Goal: Task Accomplishment & Management: Use online tool/utility

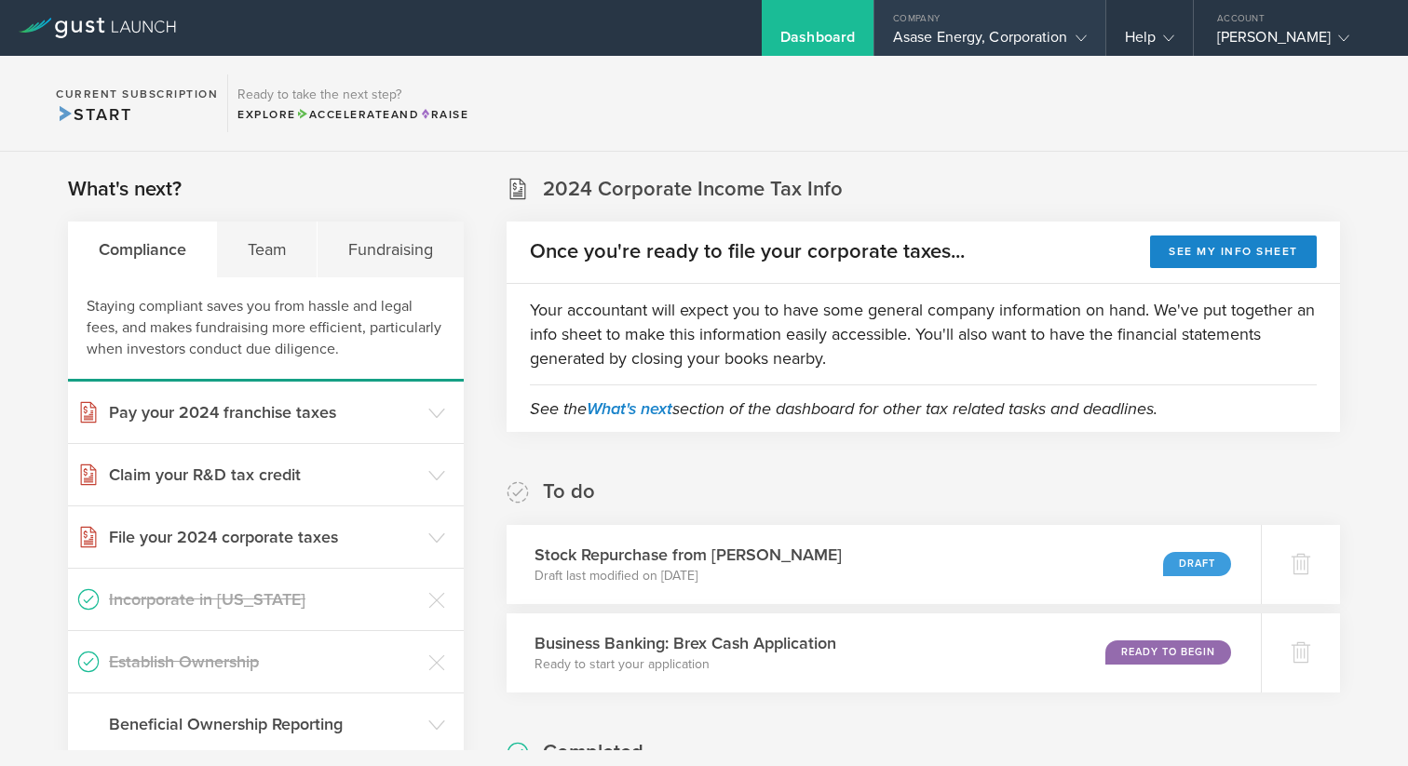
click at [1078, 35] on icon at bounding box center [1081, 38] width 11 height 11
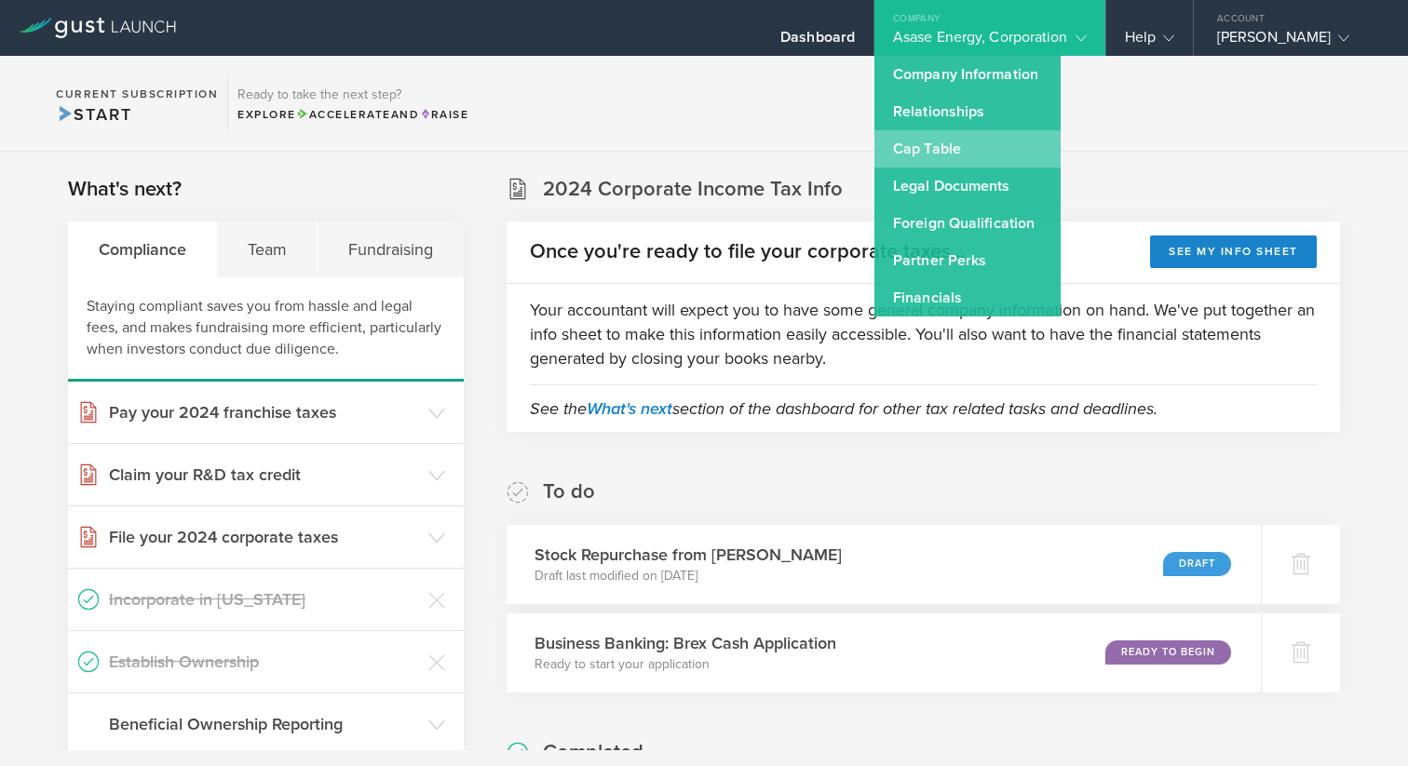
click at [926, 151] on link "Cap Table" at bounding box center [967, 148] width 186 height 37
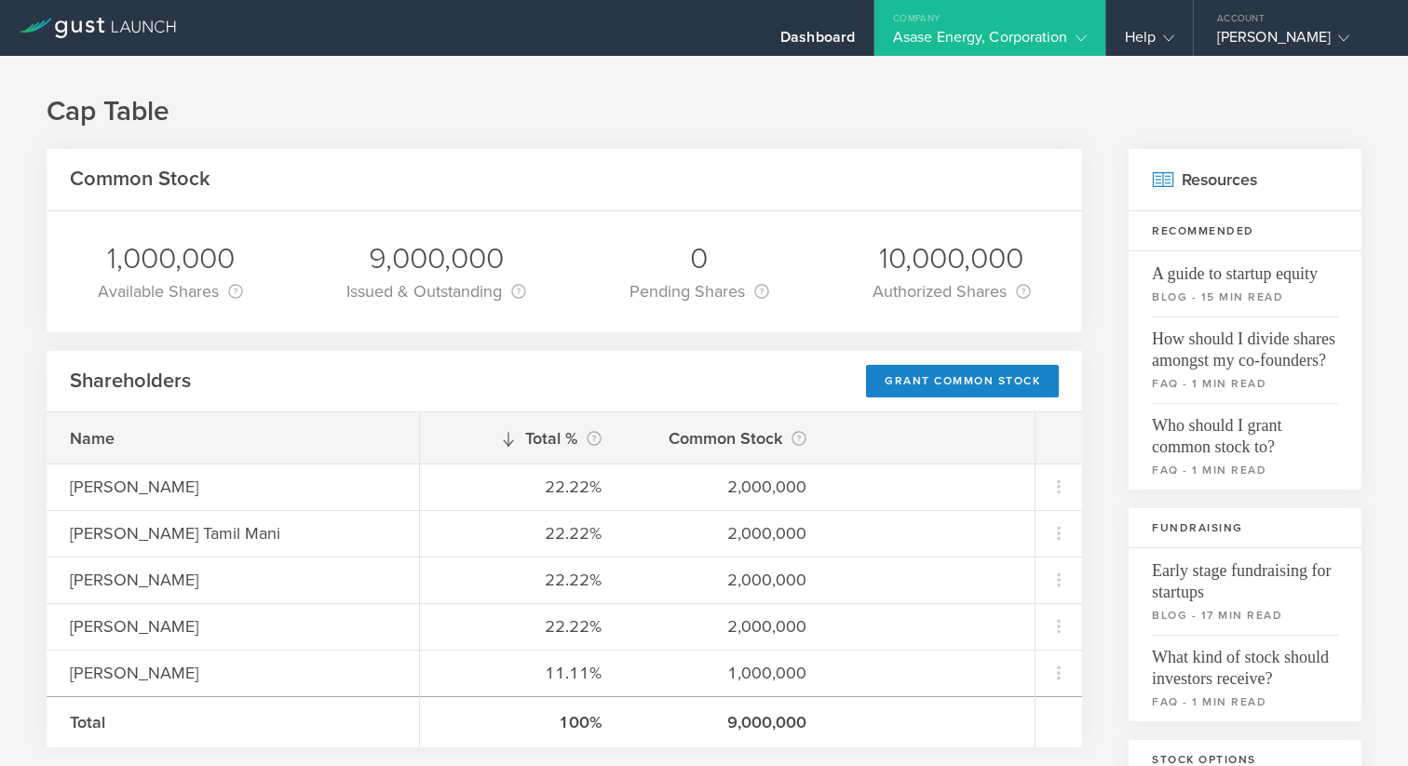
click at [979, 18] on div "Company" at bounding box center [989, 14] width 231 height 28
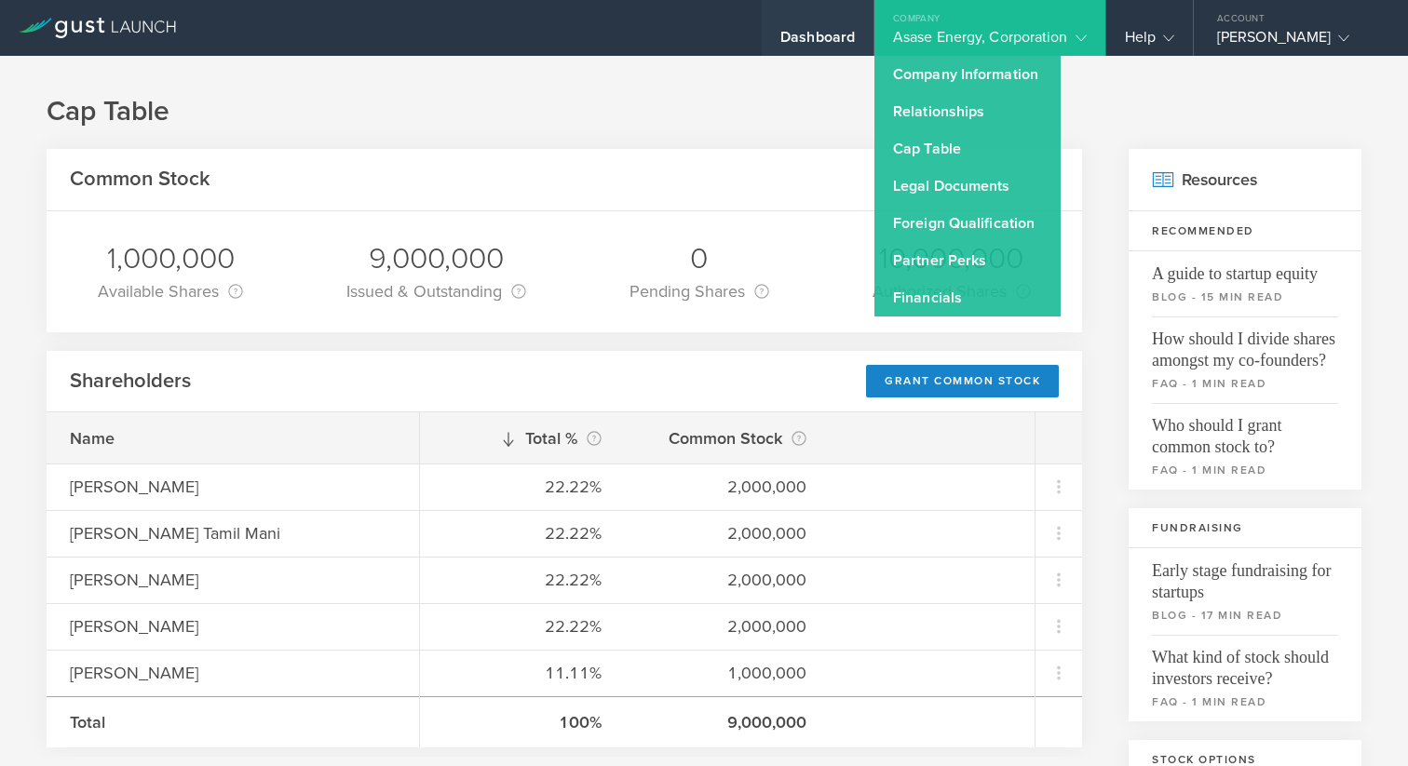
click at [817, 39] on div "Dashboard" at bounding box center [817, 42] width 75 height 28
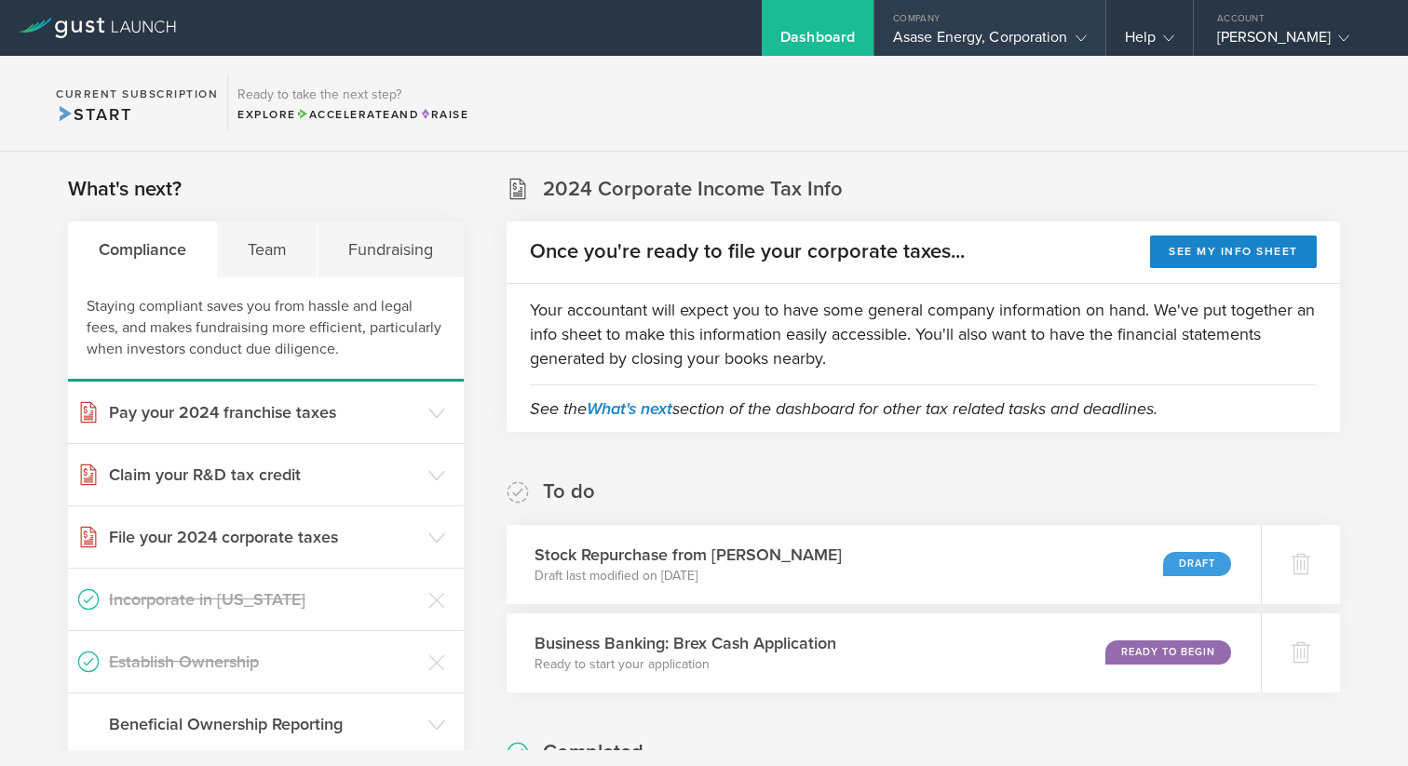
click at [1073, 31] on gust-icon at bounding box center [1077, 37] width 19 height 19
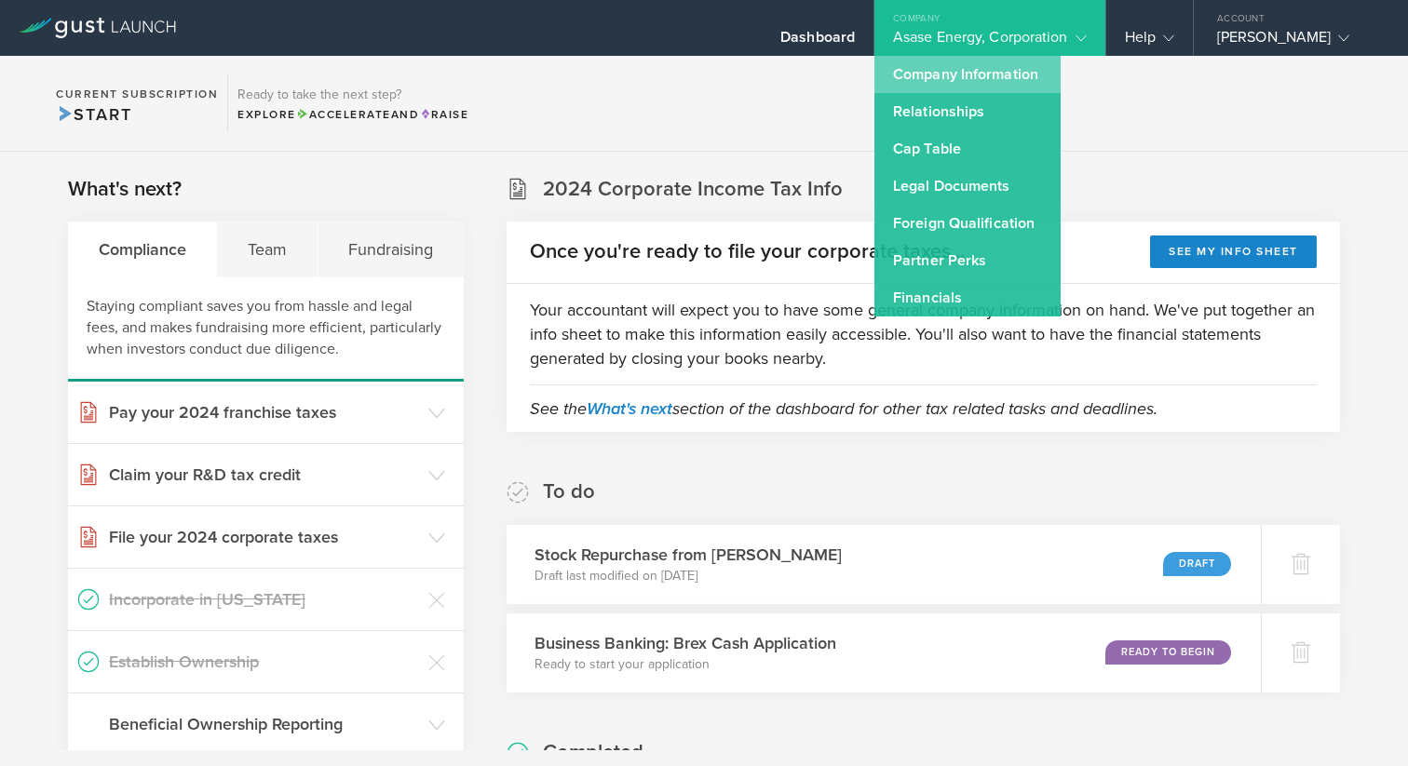
click at [989, 78] on link "Company Information" at bounding box center [967, 74] width 186 height 37
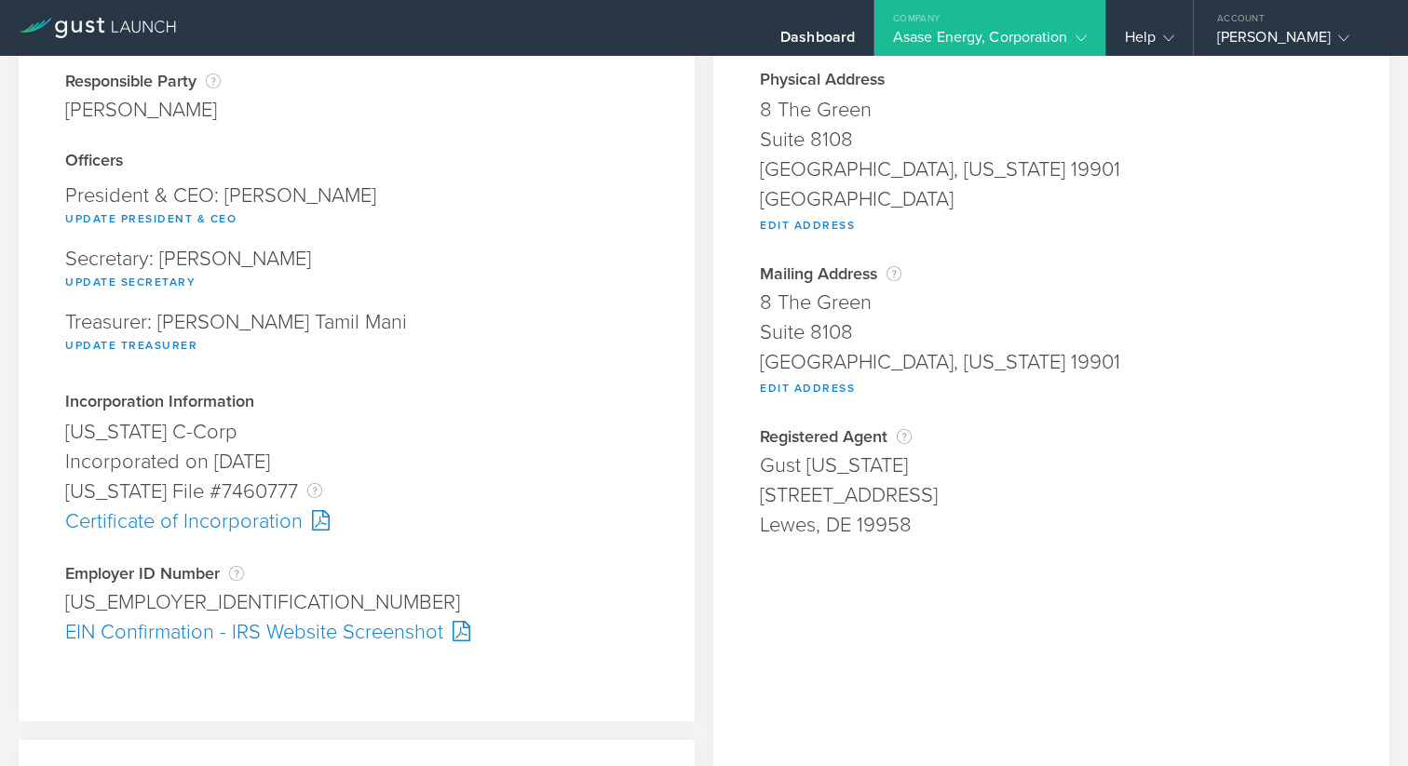
scroll to position [135, 0]
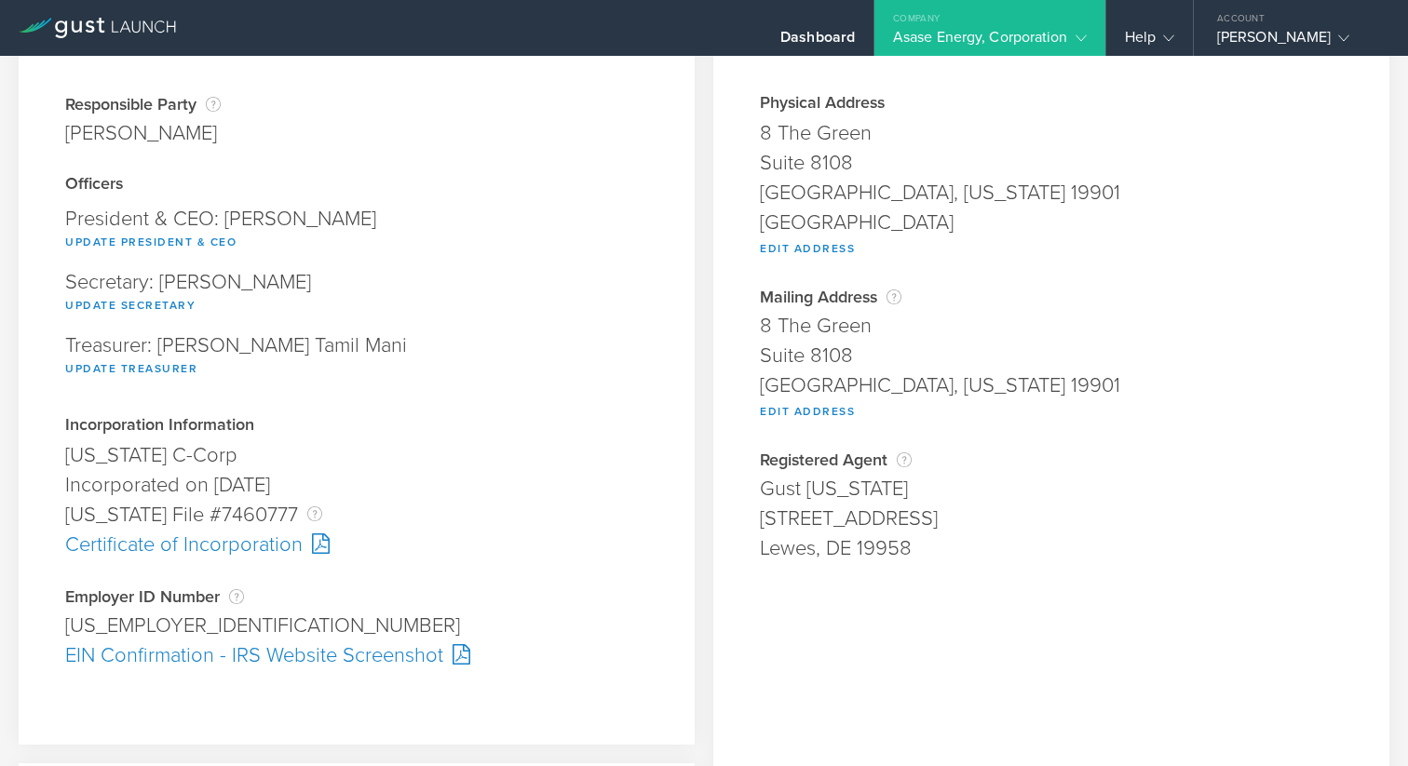
click at [233, 544] on div "Certificate of Incorporation" at bounding box center [356, 545] width 583 height 30
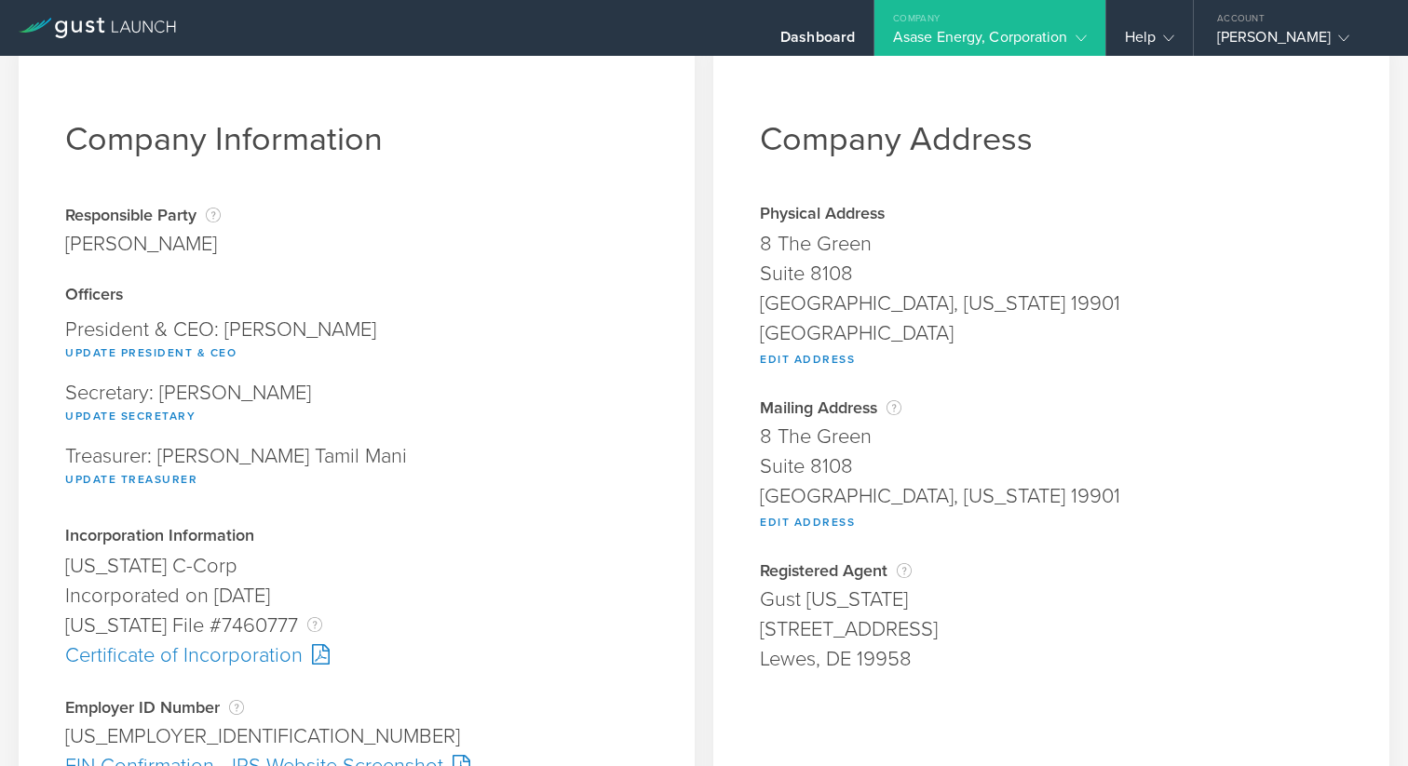
scroll to position [0, 0]
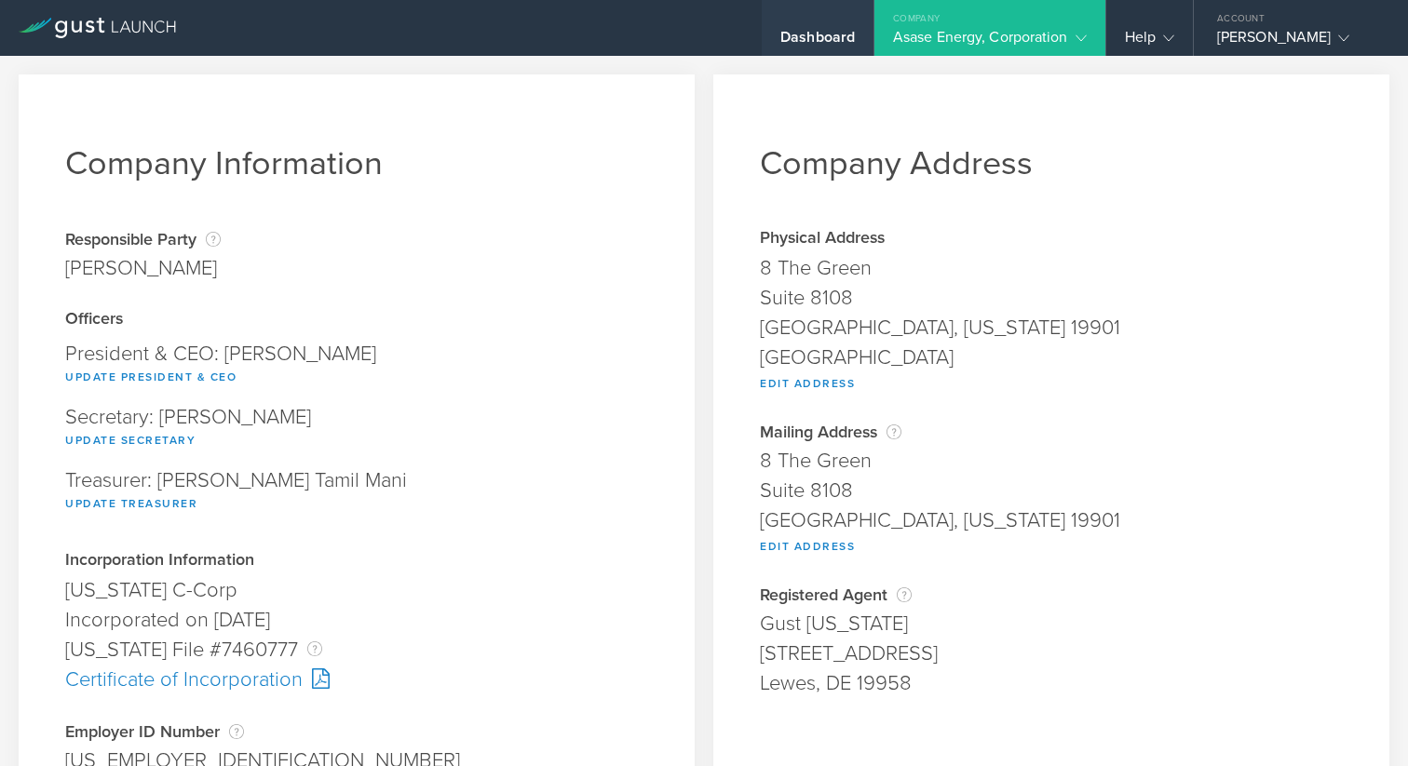
click at [832, 43] on div "Dashboard" at bounding box center [817, 42] width 75 height 28
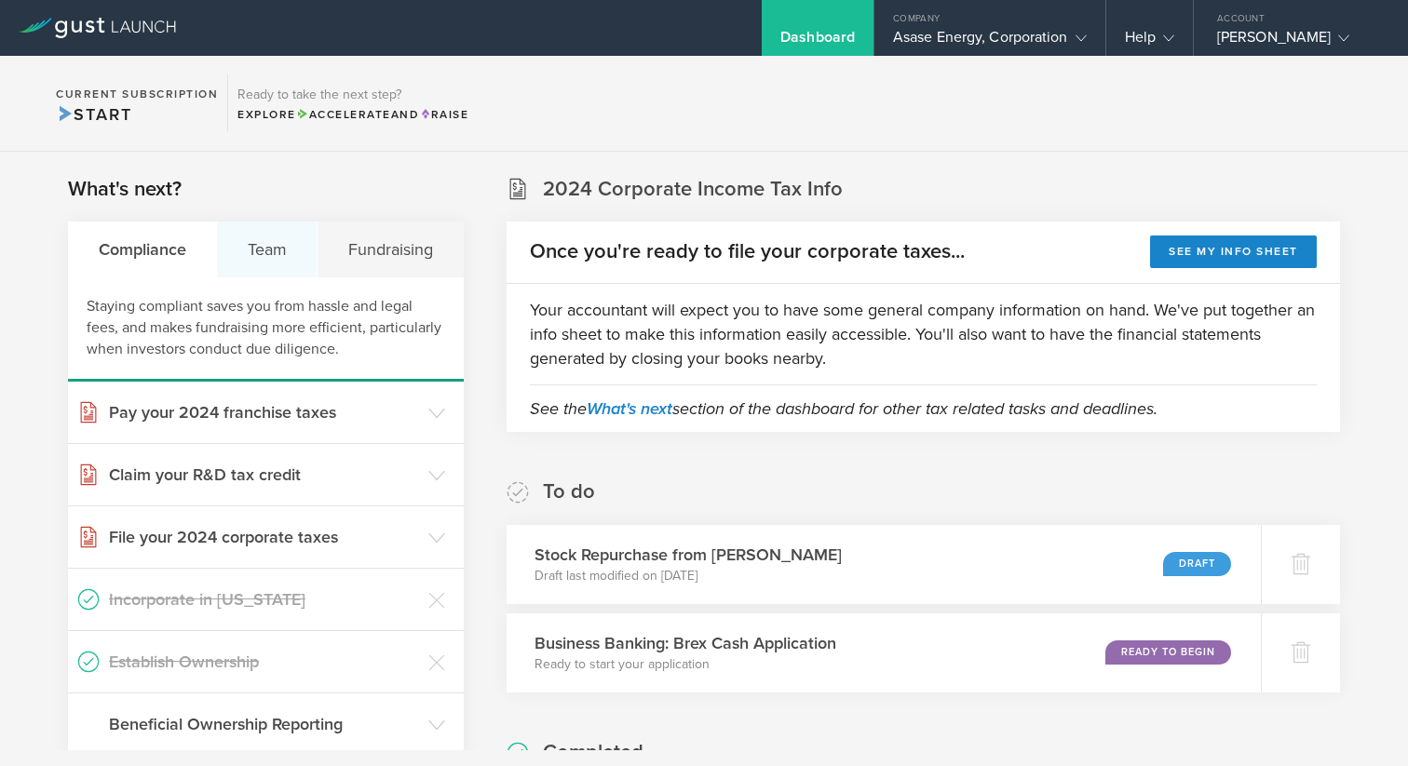
click at [268, 255] on div "Team" at bounding box center [267, 250] width 101 height 56
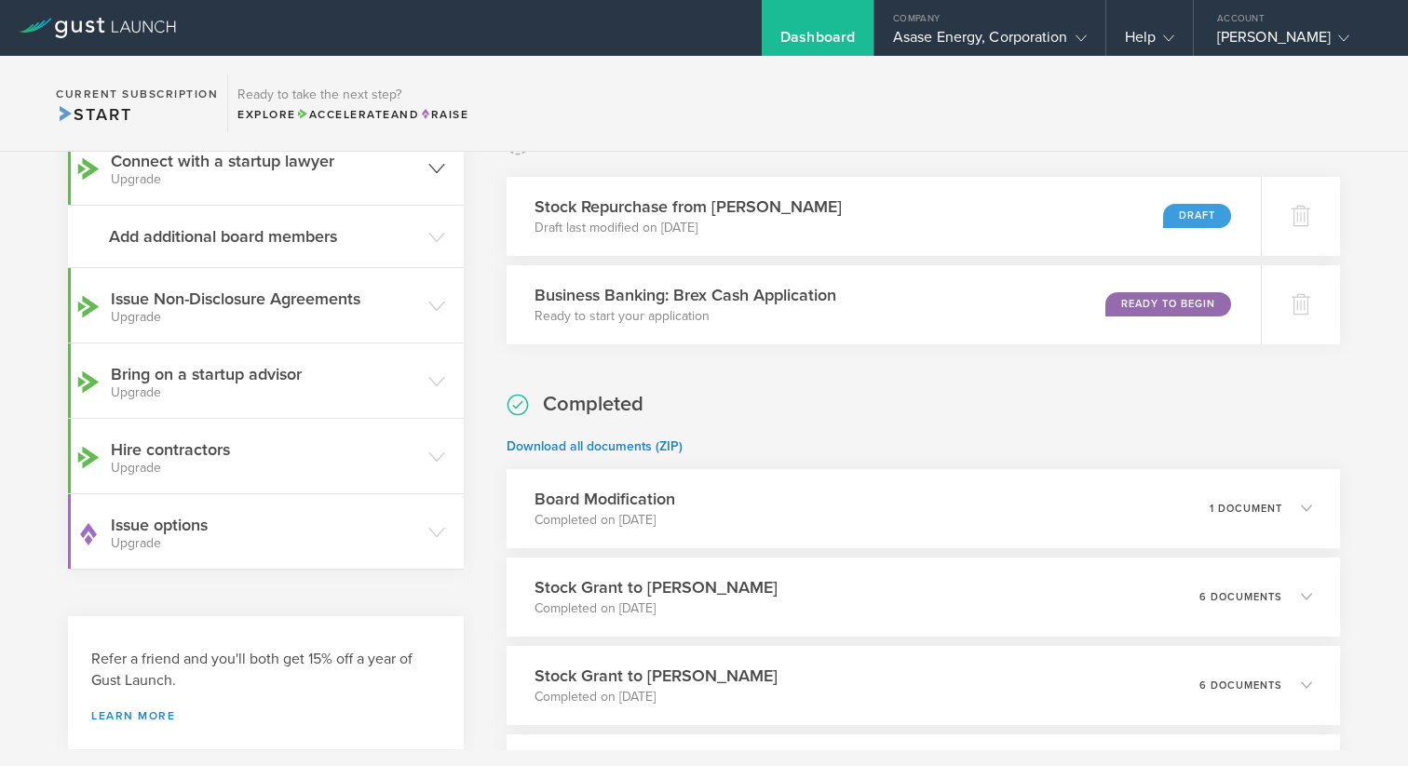
scroll to position [366, 0]
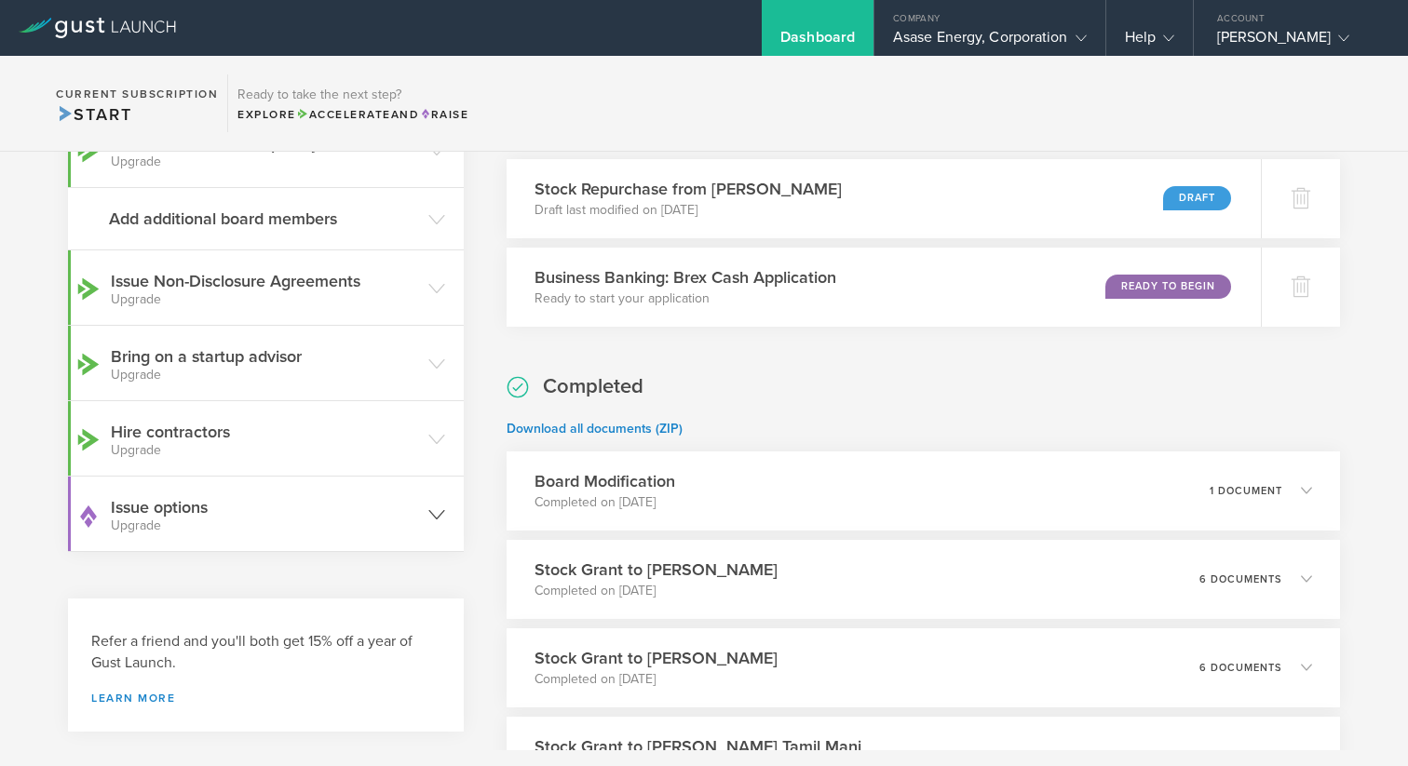
click at [440, 512] on icon at bounding box center [436, 515] width 17 height 17
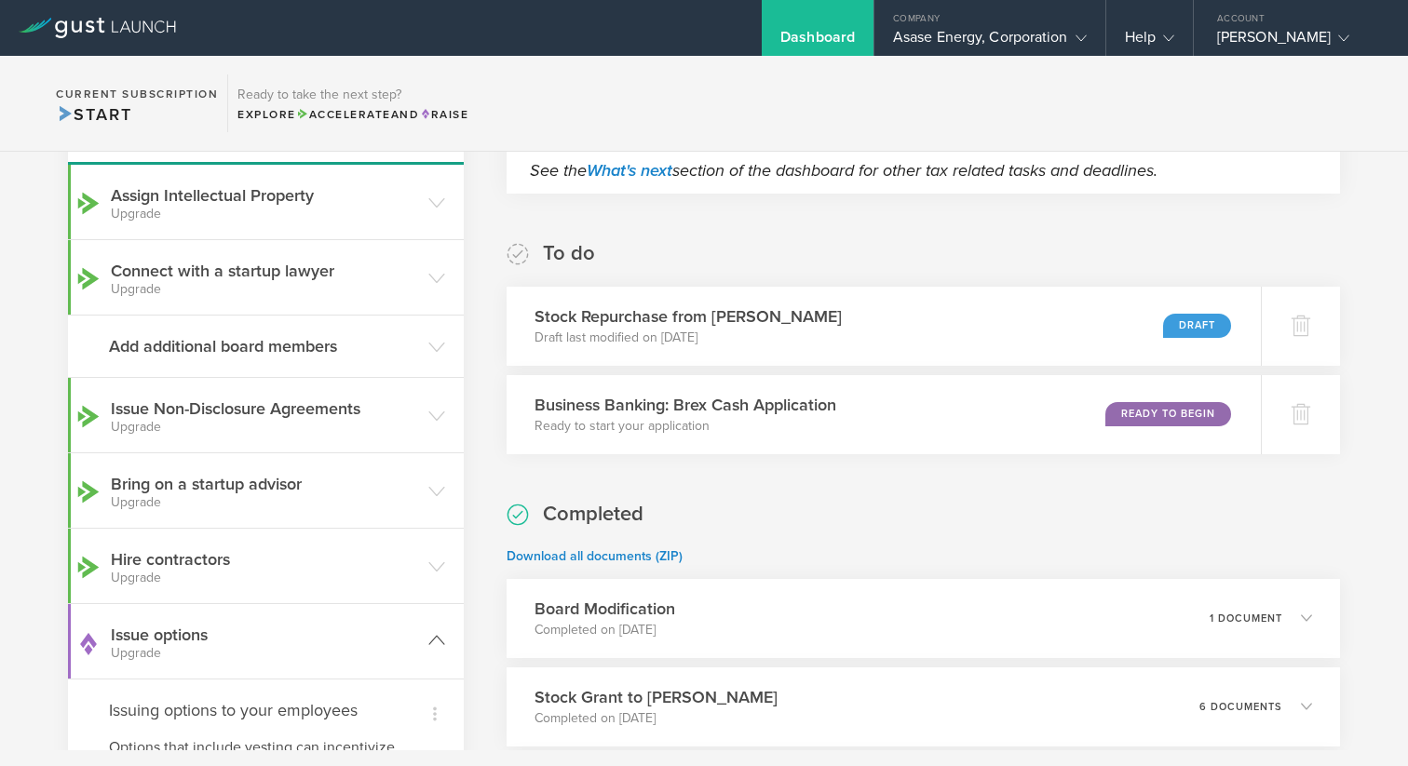
scroll to position [0, 0]
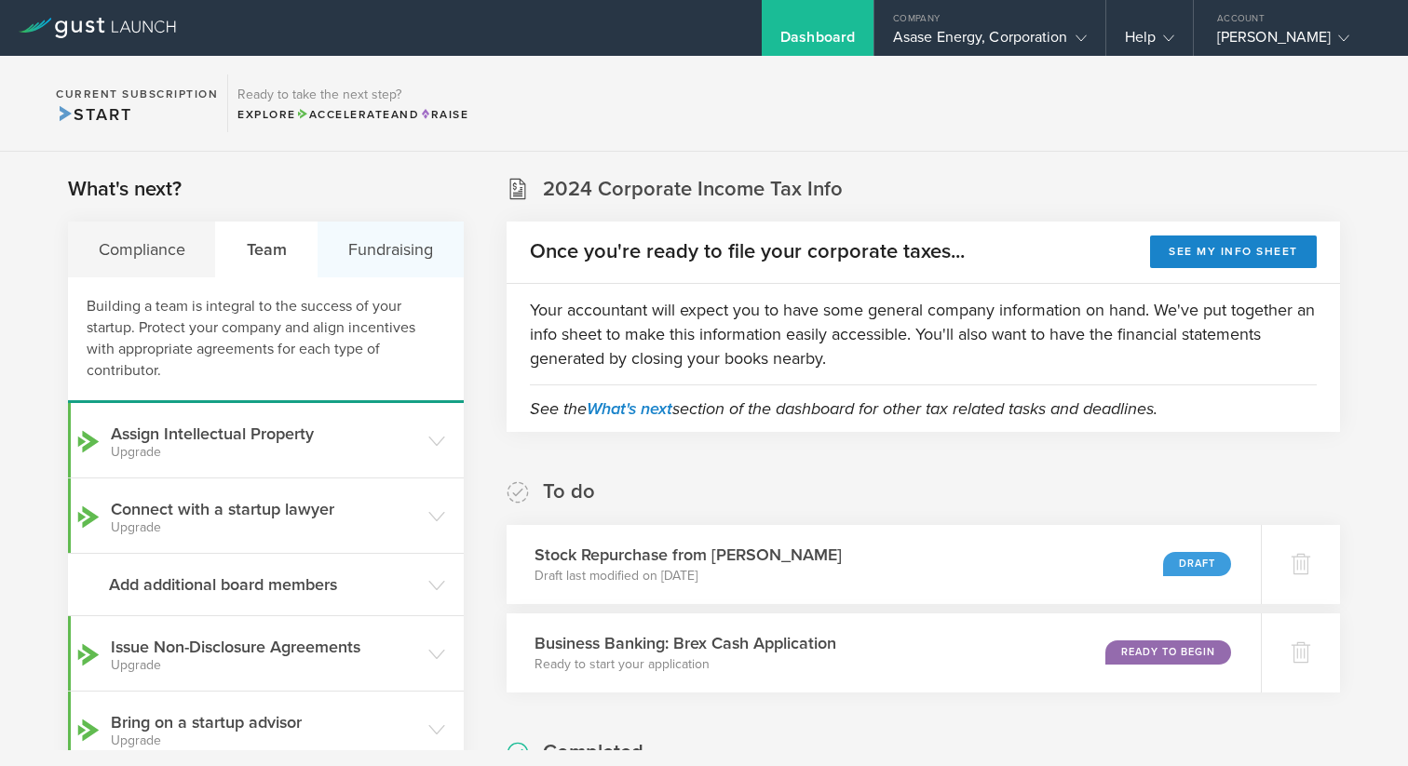
click at [393, 251] on div "Fundraising" at bounding box center [390, 250] width 145 height 56
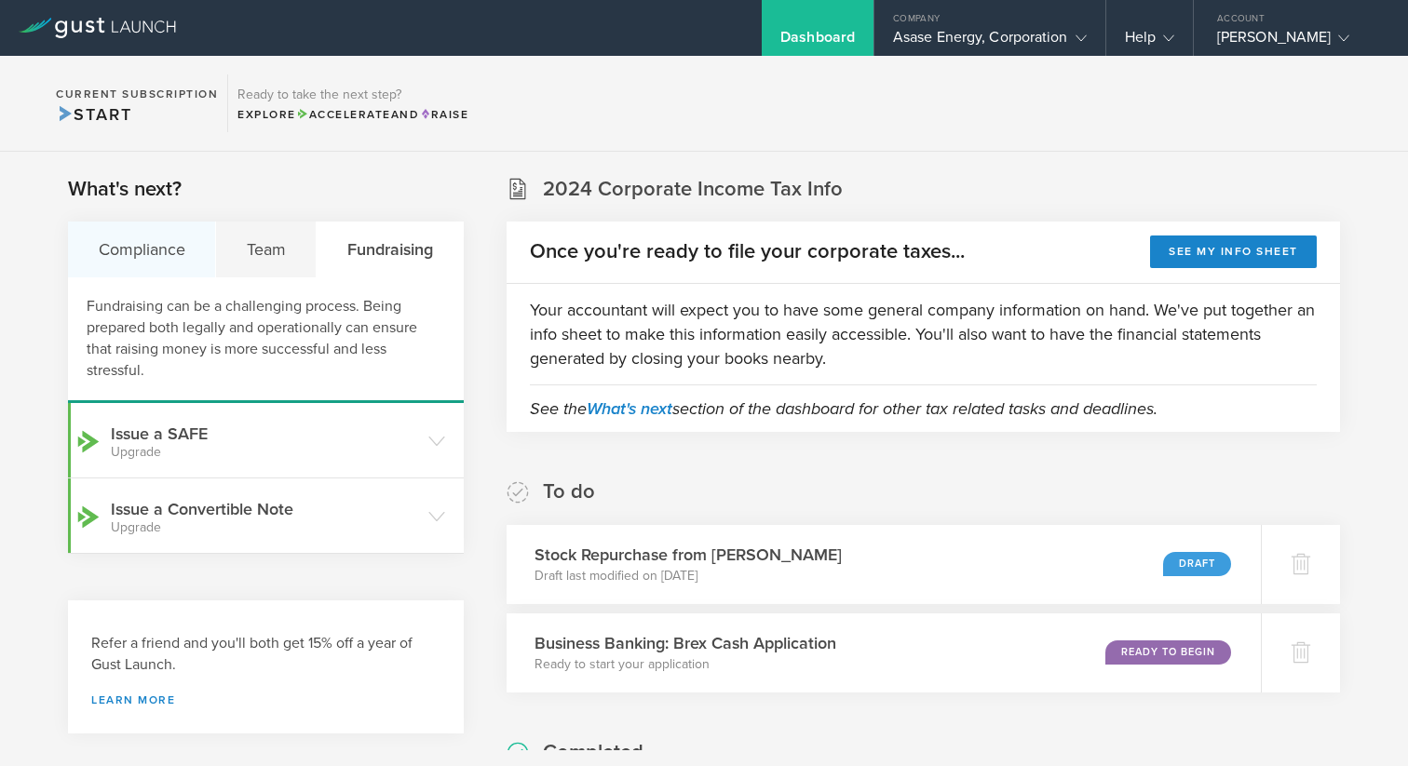
click at [149, 241] on div "Compliance" at bounding box center [142, 250] width 148 height 56
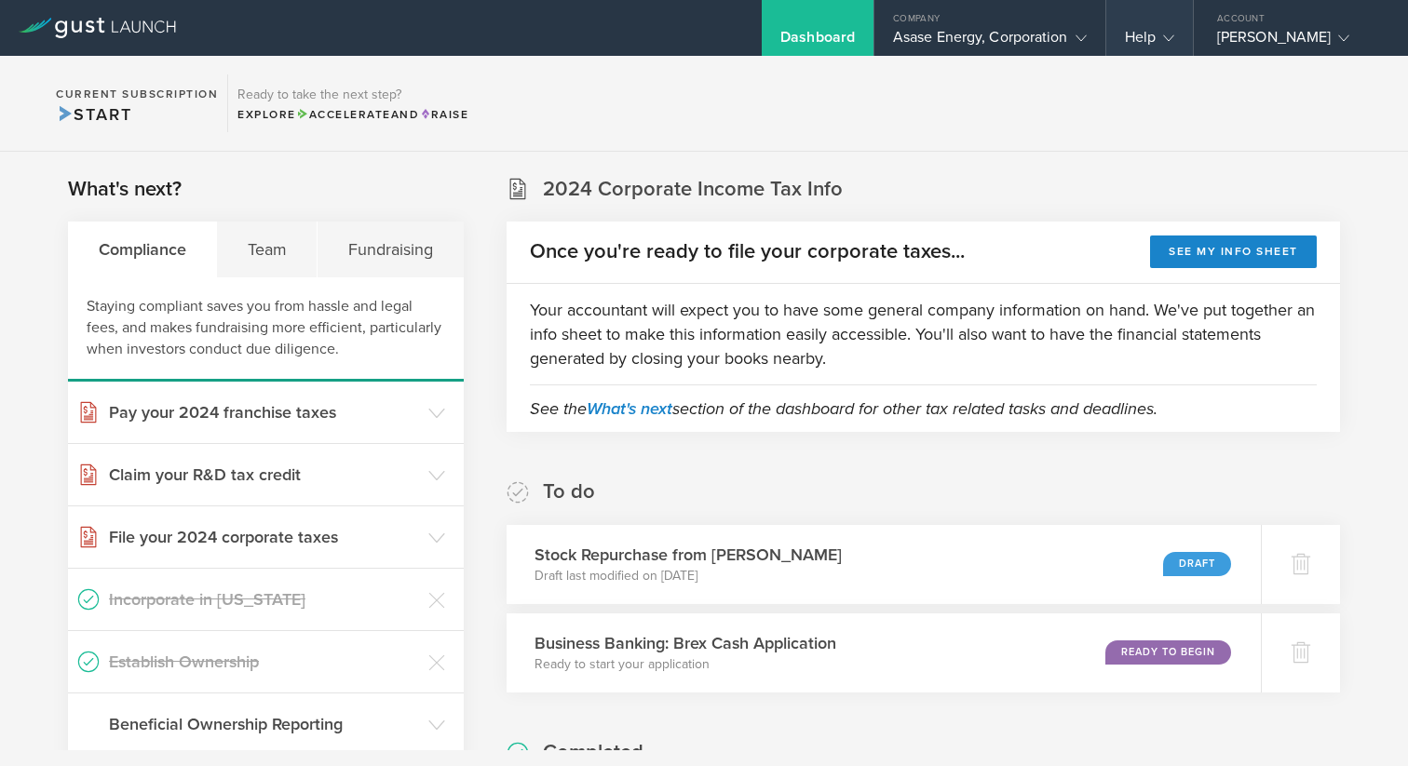
click at [1169, 46] on gust-icon at bounding box center [1165, 37] width 19 height 19
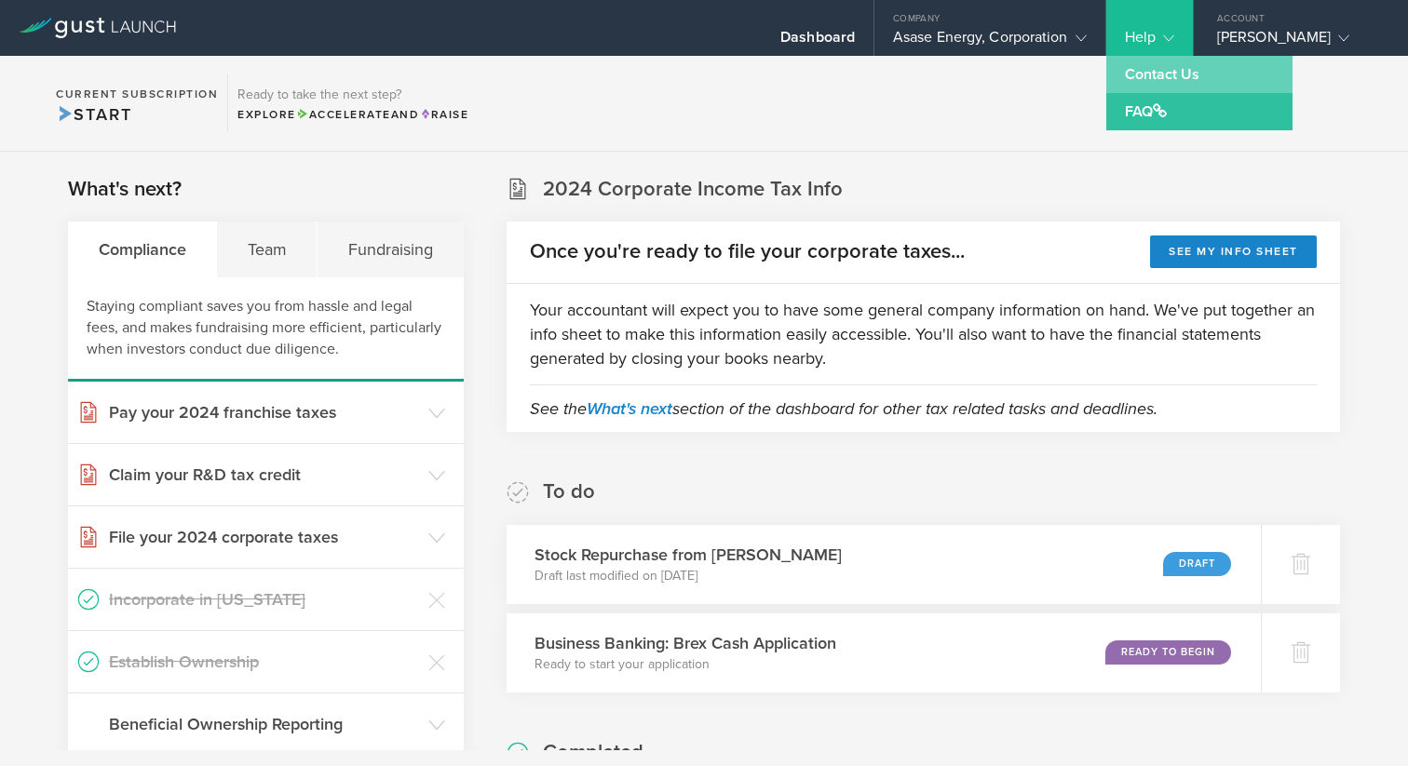
click at [1159, 75] on link "Contact Us" at bounding box center [1199, 74] width 186 height 37
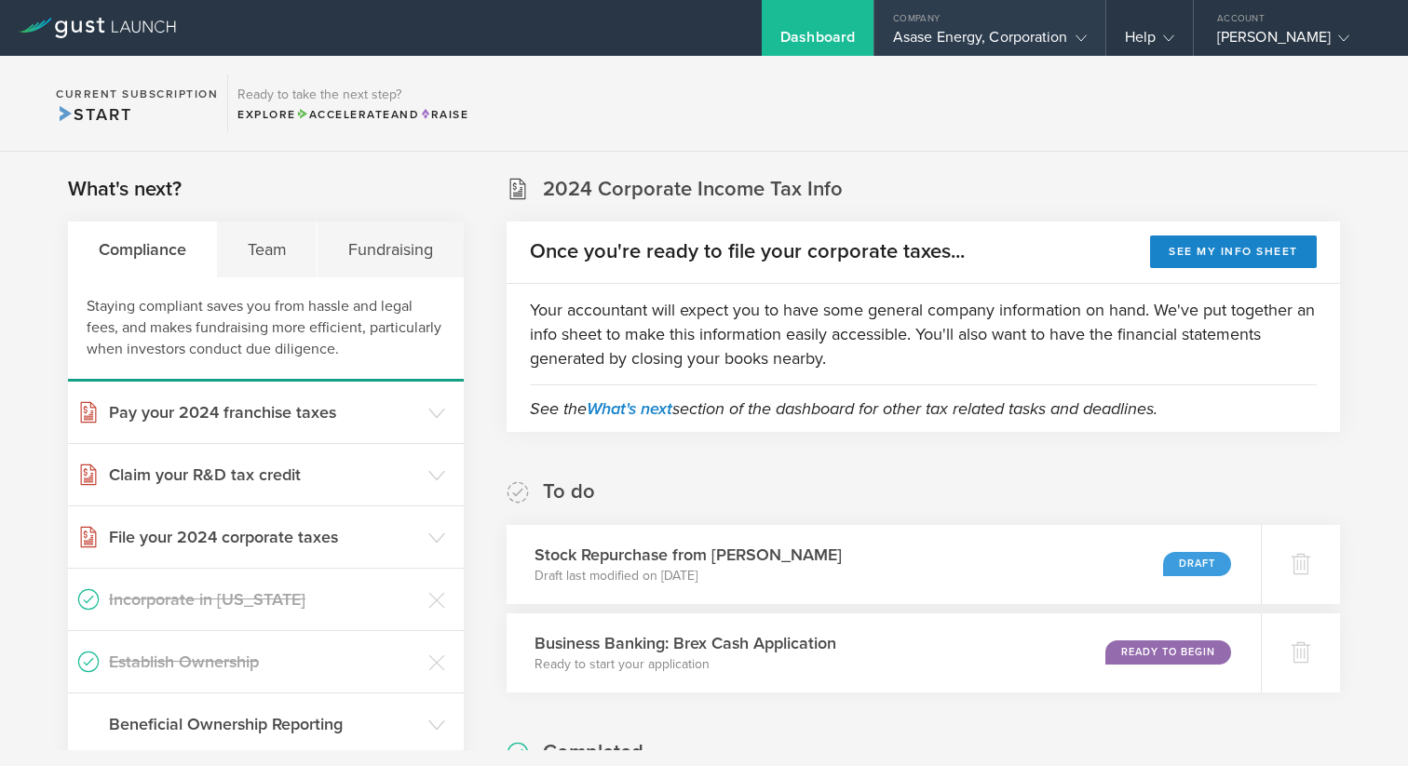
click at [956, 37] on div "Asase Energy, Corporation" at bounding box center [990, 42] width 194 height 28
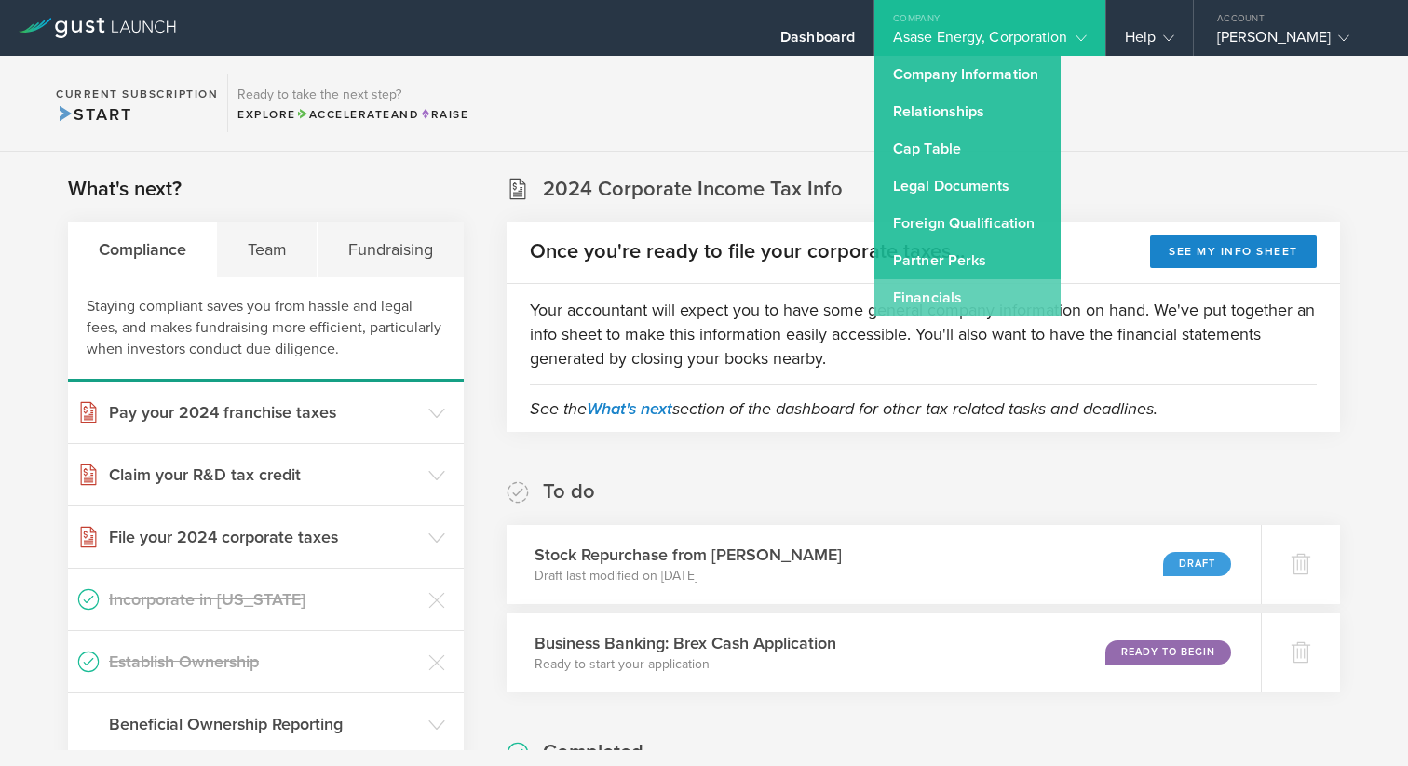
click at [953, 295] on link "Financials" at bounding box center [967, 297] width 186 height 37
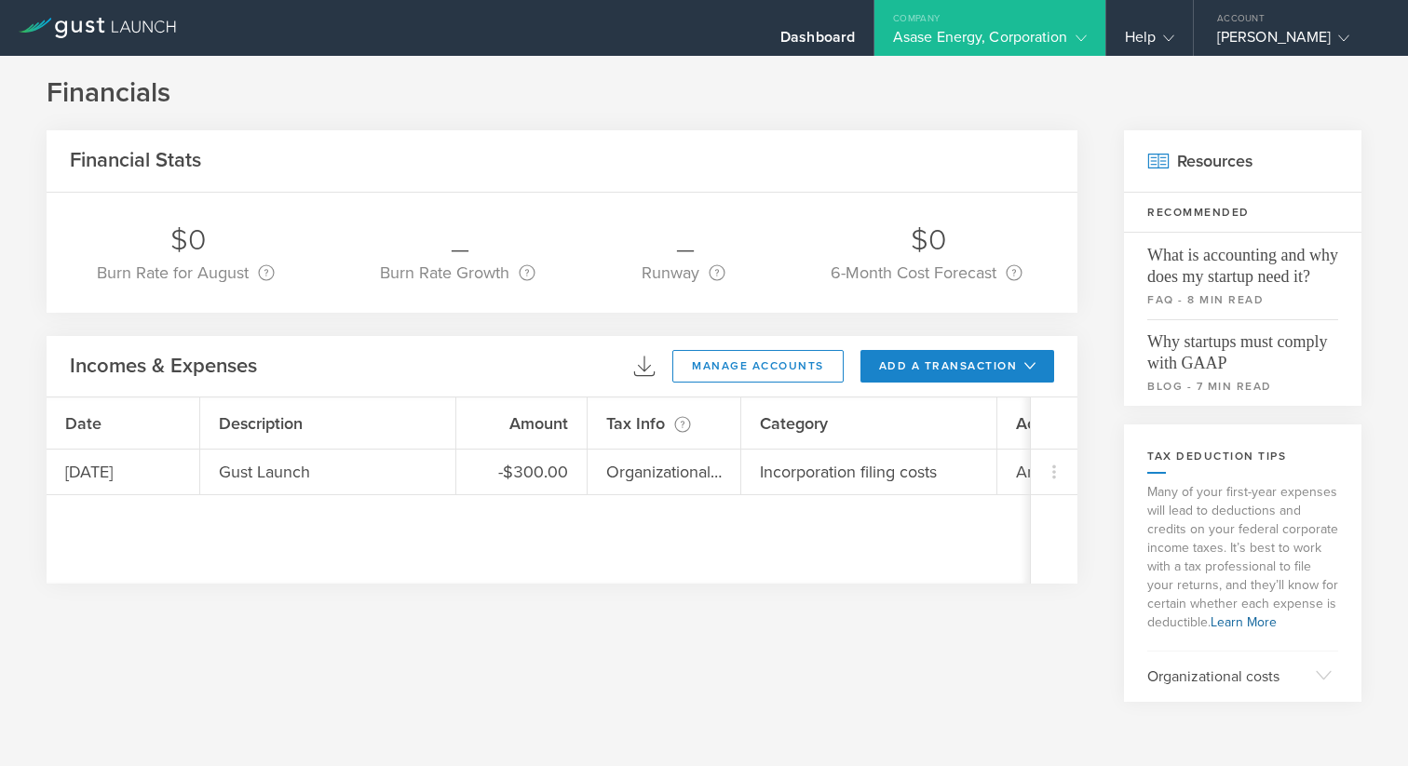
click at [1081, 38] on icon at bounding box center [1081, 38] width 11 height 11
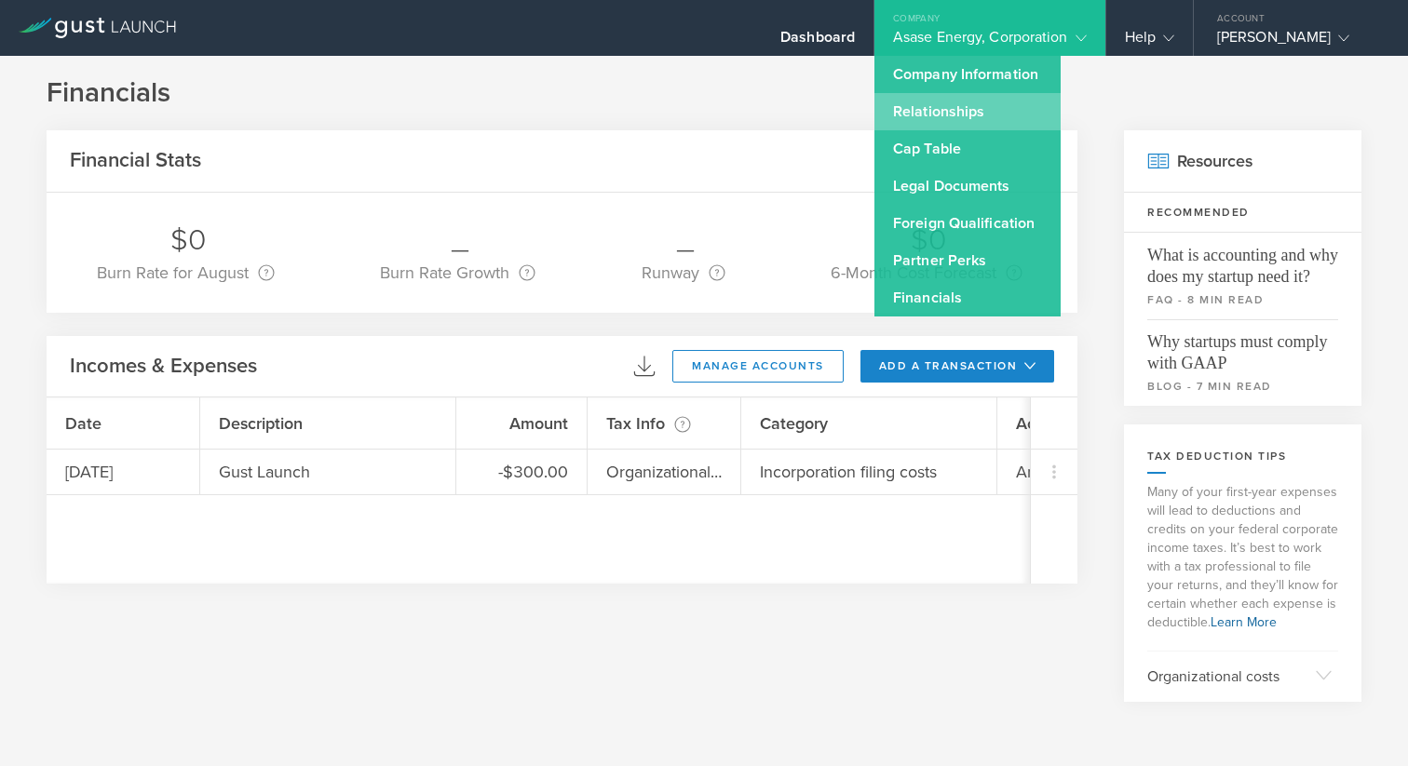
click at [976, 113] on link "Relationships" at bounding box center [967, 111] width 186 height 37
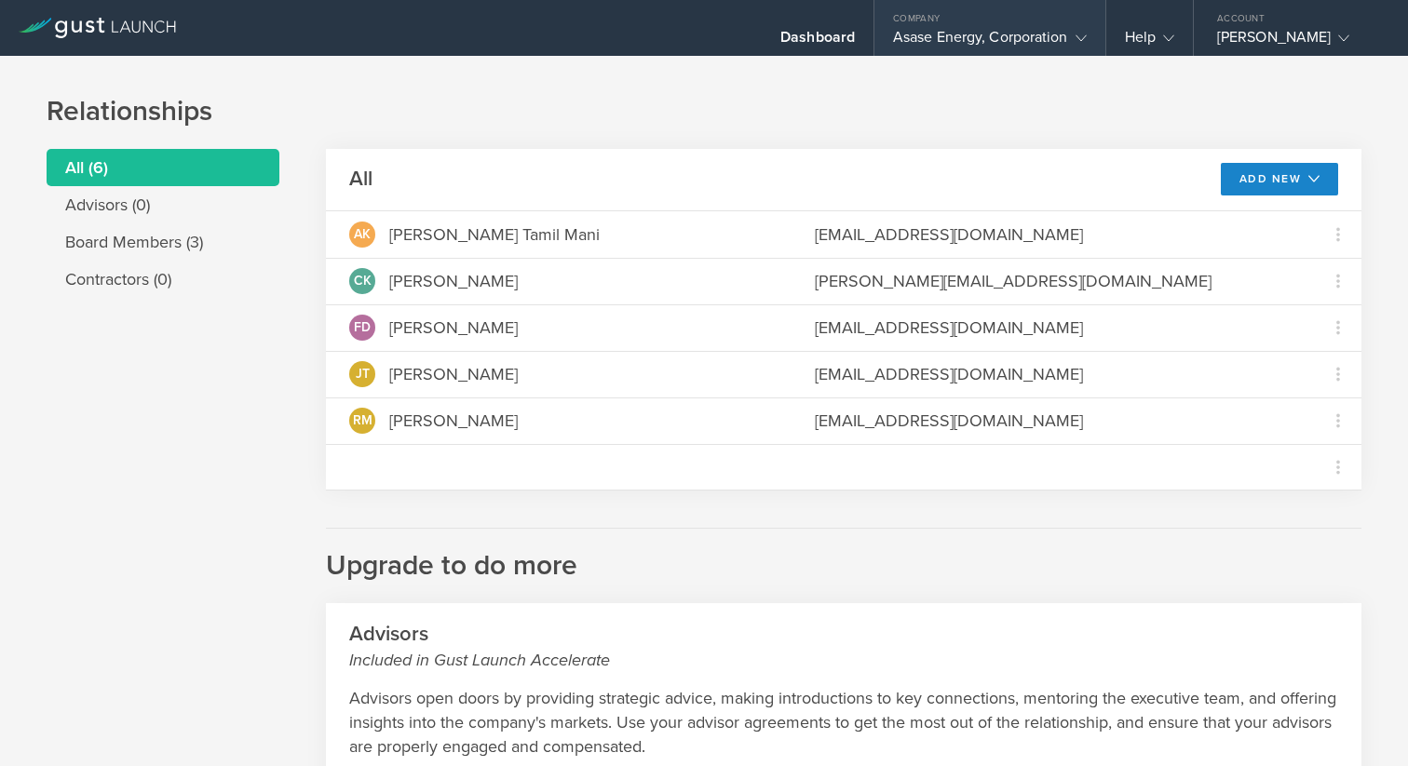
click at [1079, 34] on icon at bounding box center [1081, 38] width 11 height 11
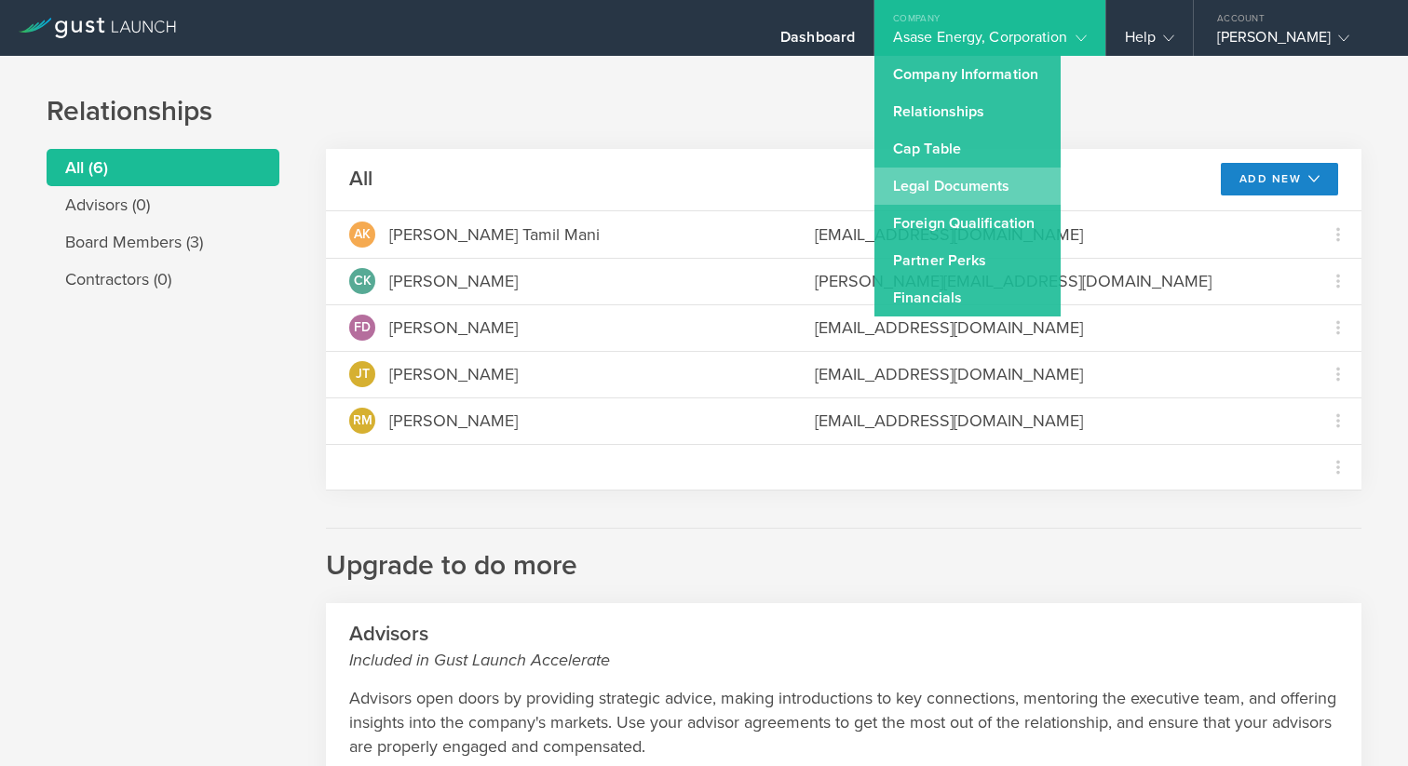
click at [925, 190] on link "Legal Documents" at bounding box center [967, 186] width 186 height 37
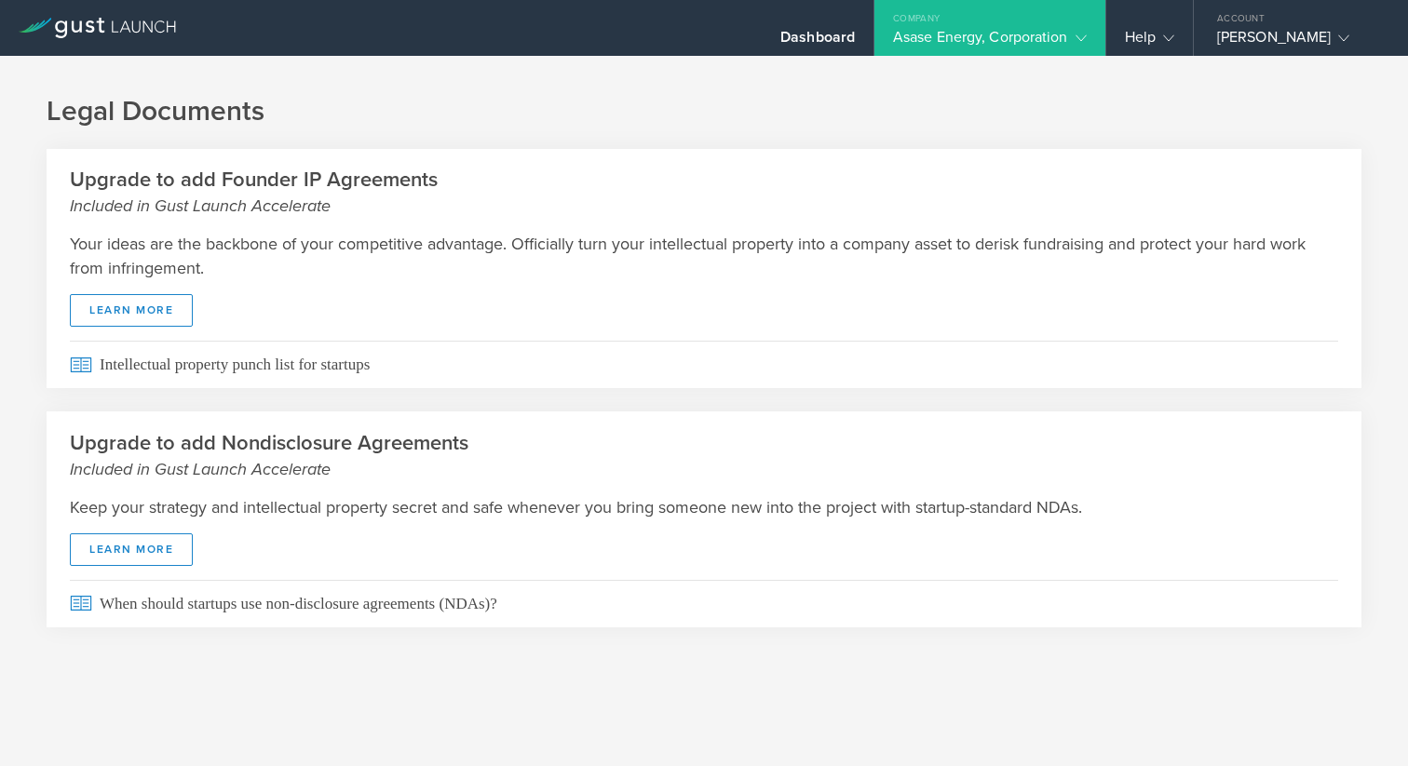
click at [1092, 34] on div "Asase Energy, Corporation" at bounding box center [989, 42] width 231 height 28
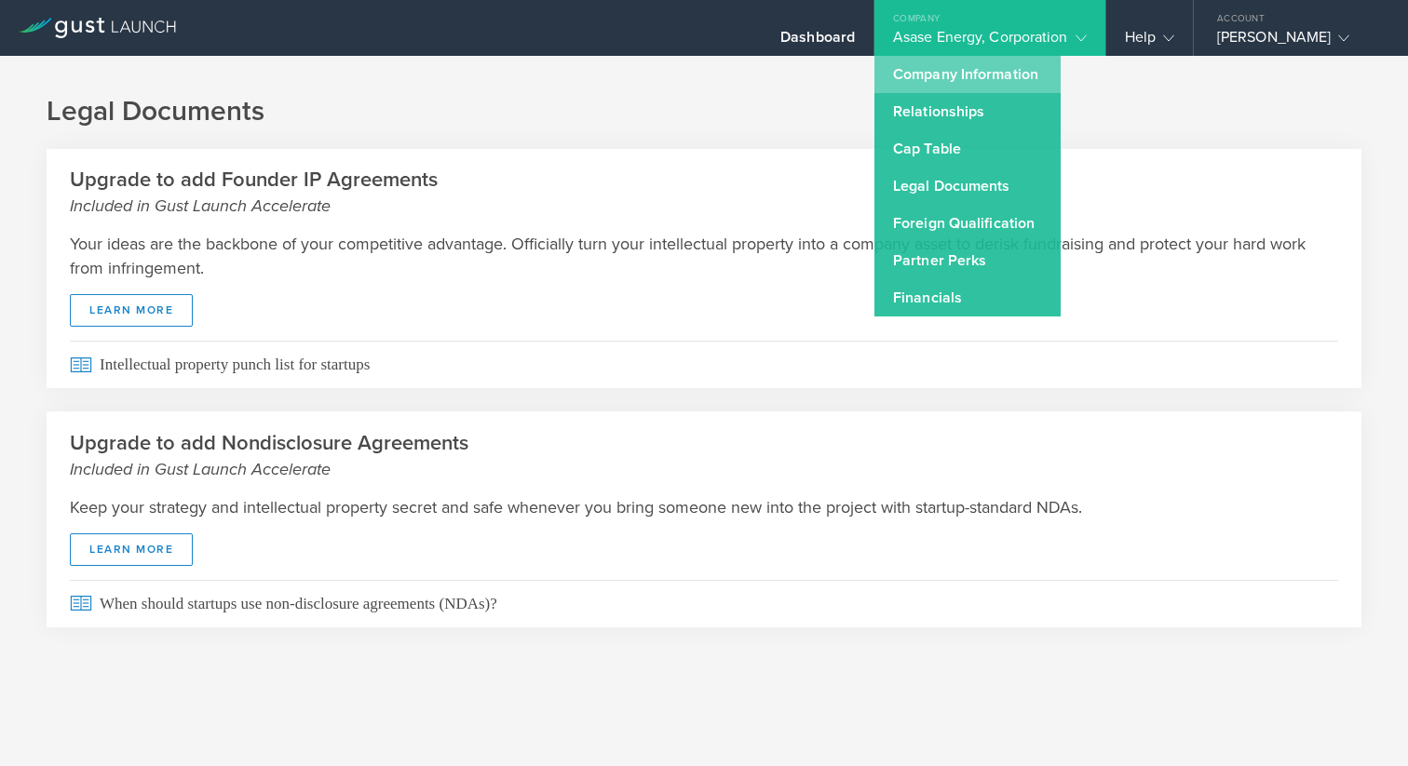
click at [993, 77] on link "Company Information" at bounding box center [967, 74] width 186 height 37
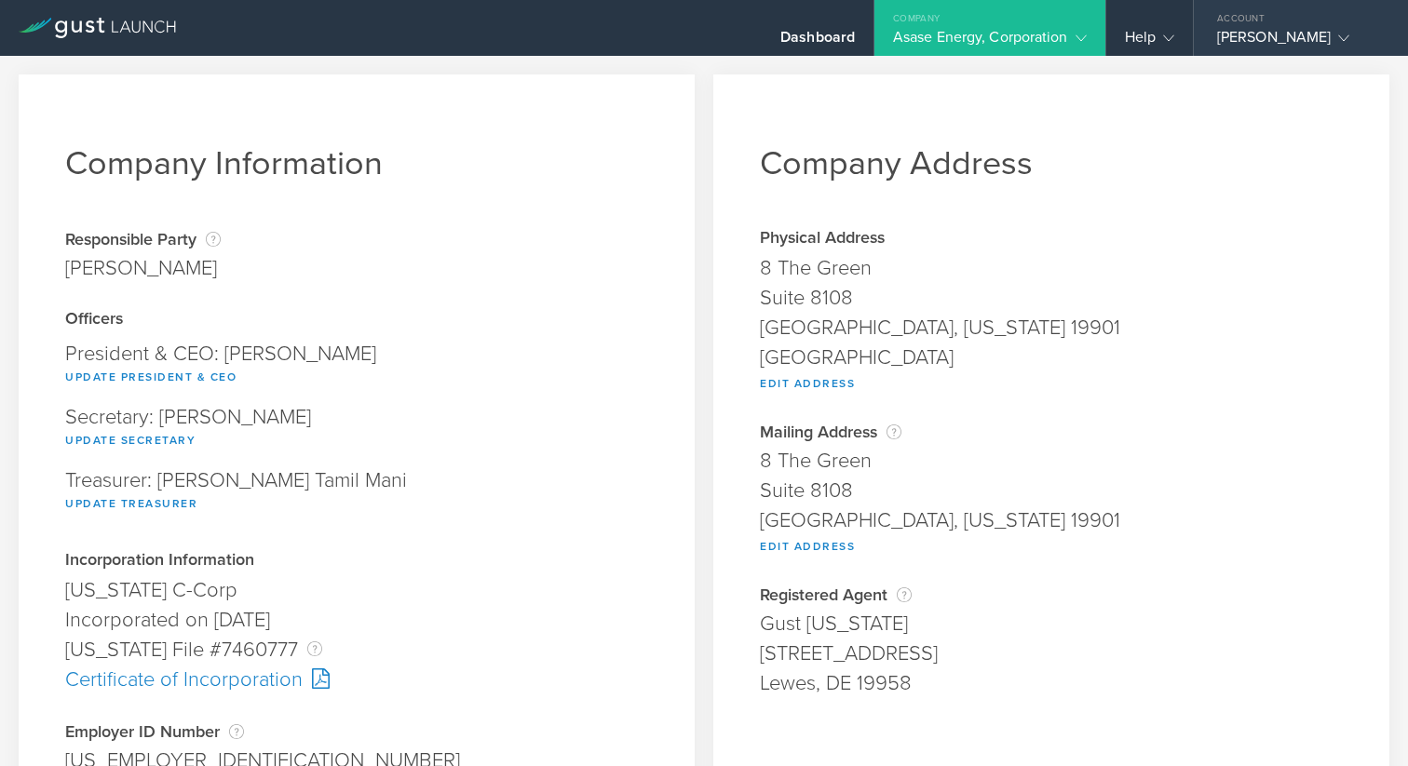
click at [1349, 34] on icon at bounding box center [1343, 38] width 11 height 11
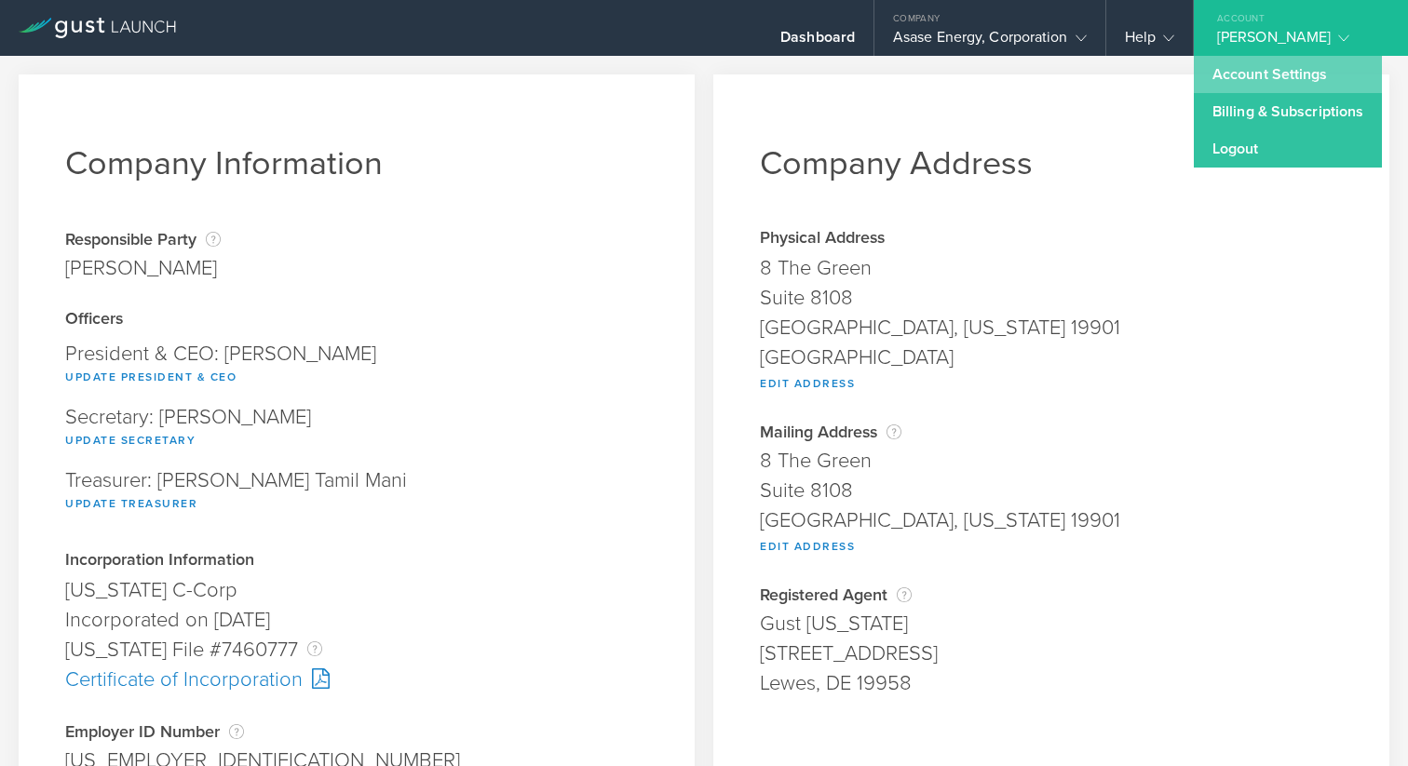
click at [1289, 75] on link "Account Settings" at bounding box center [1288, 74] width 188 height 37
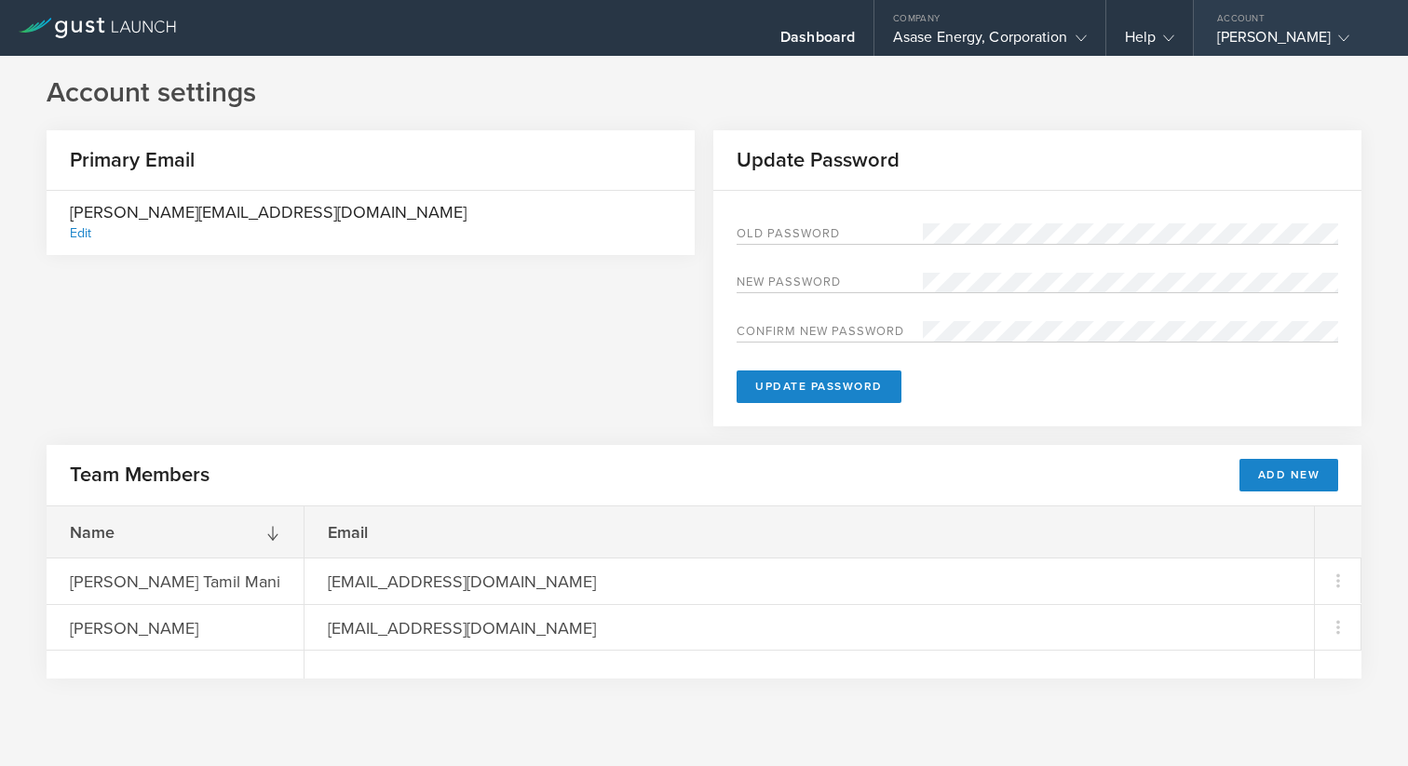
click at [1348, 38] on icon at bounding box center [1343, 38] width 11 height 11
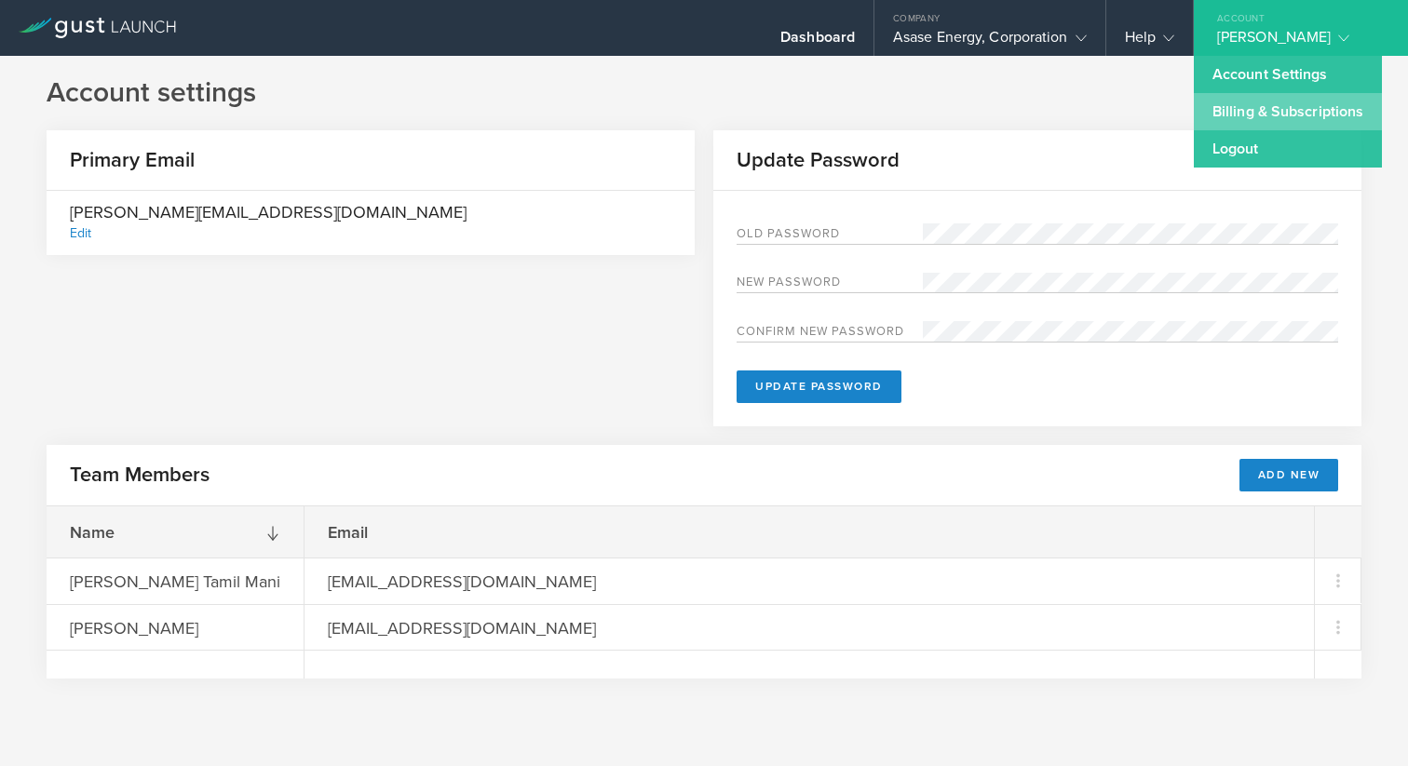
click at [1292, 114] on link "Billing & Subscriptions" at bounding box center [1288, 111] width 188 height 37
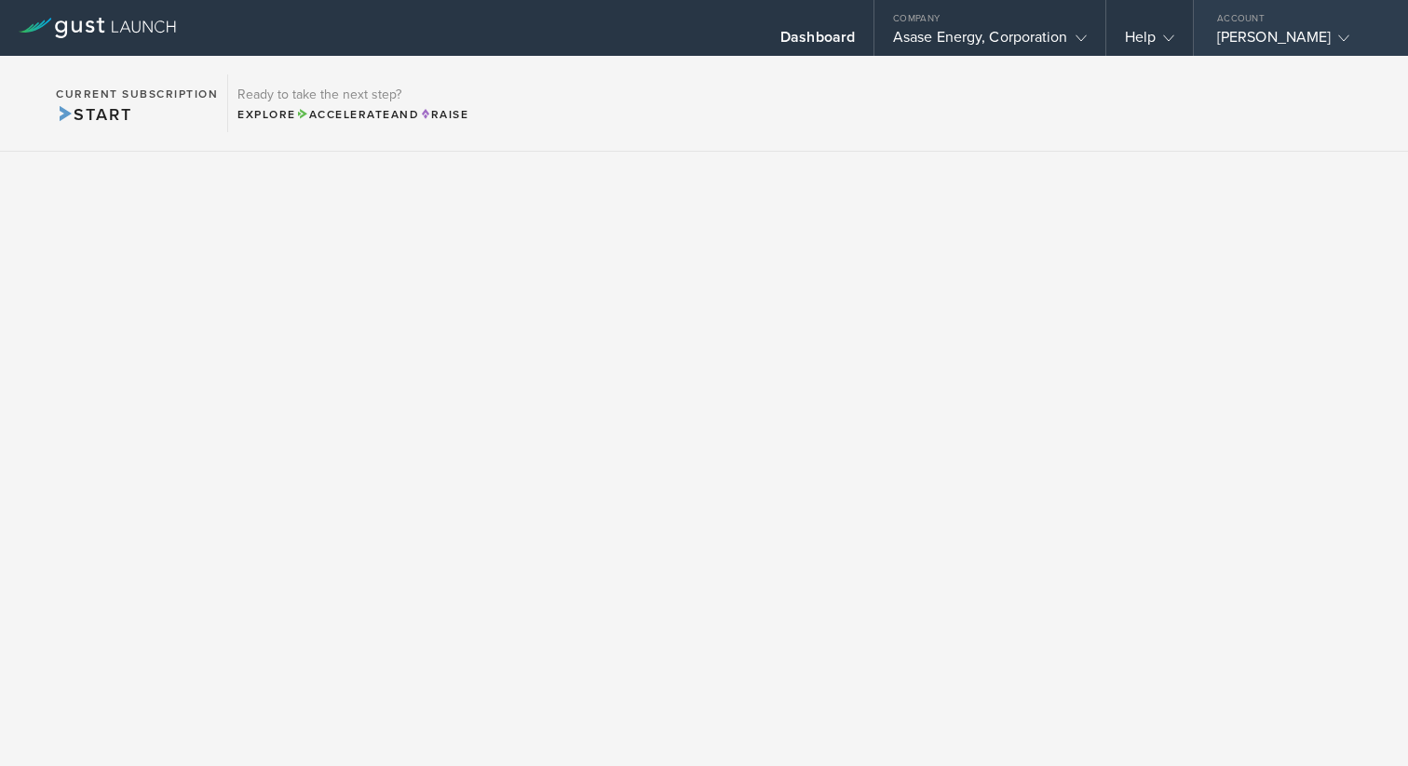
click at [1349, 35] on icon at bounding box center [1343, 38] width 11 height 11
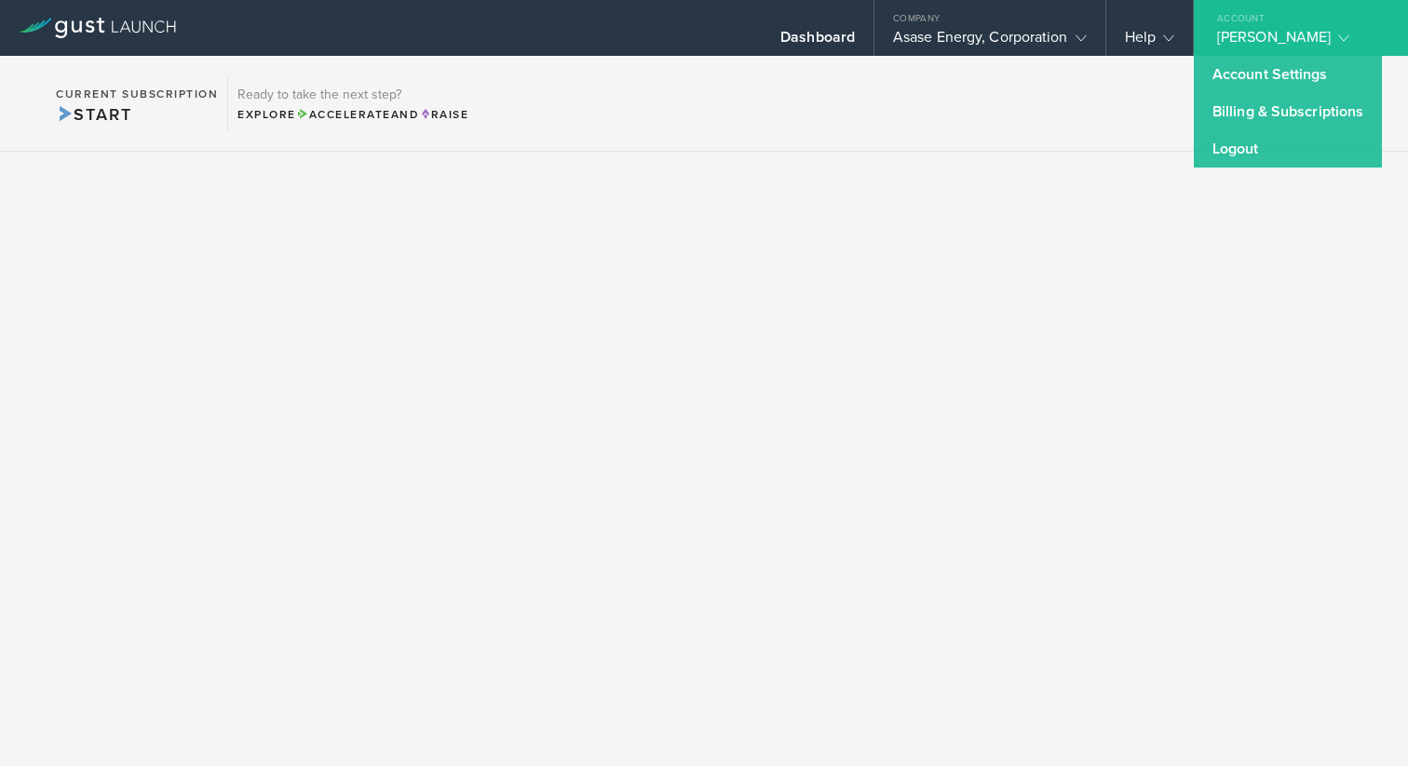
click at [1349, 37] on icon at bounding box center [1343, 38] width 11 height 11
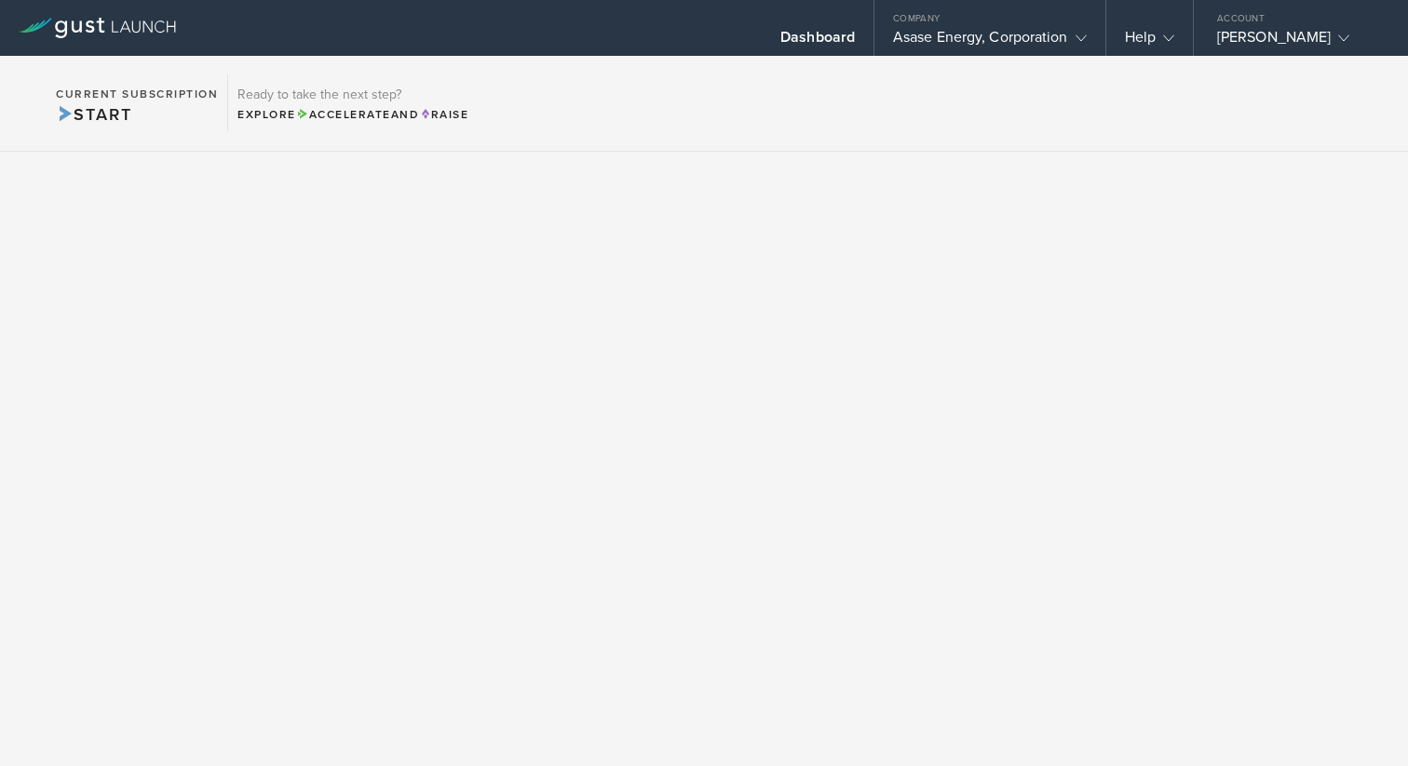
click at [113, 35] on icon at bounding box center [97, 28] width 157 height 20
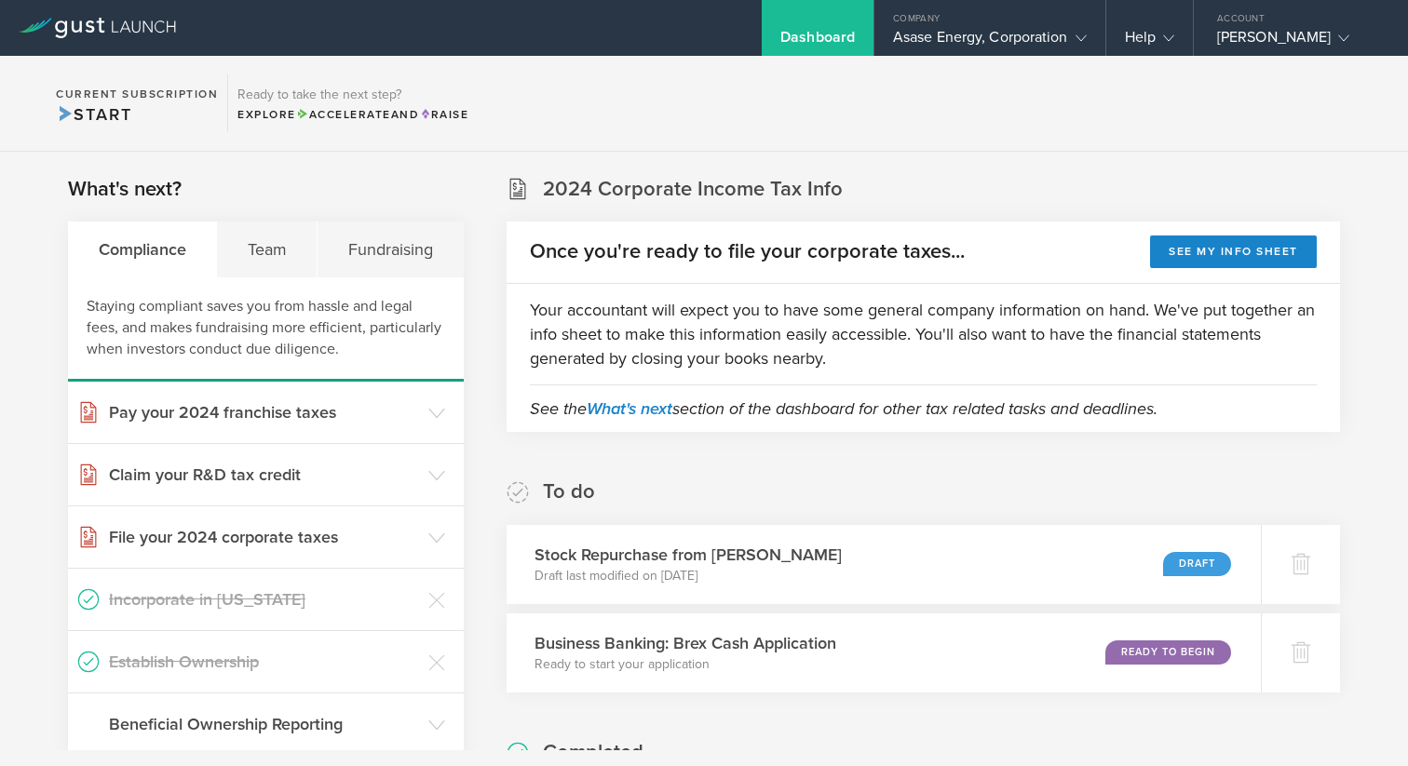
click at [67, 118] on icon at bounding box center [66, 114] width 12 height 16
click at [830, 37] on div "Dashboard" at bounding box center [817, 42] width 75 height 28
click at [273, 245] on div "Team" at bounding box center [267, 250] width 101 height 56
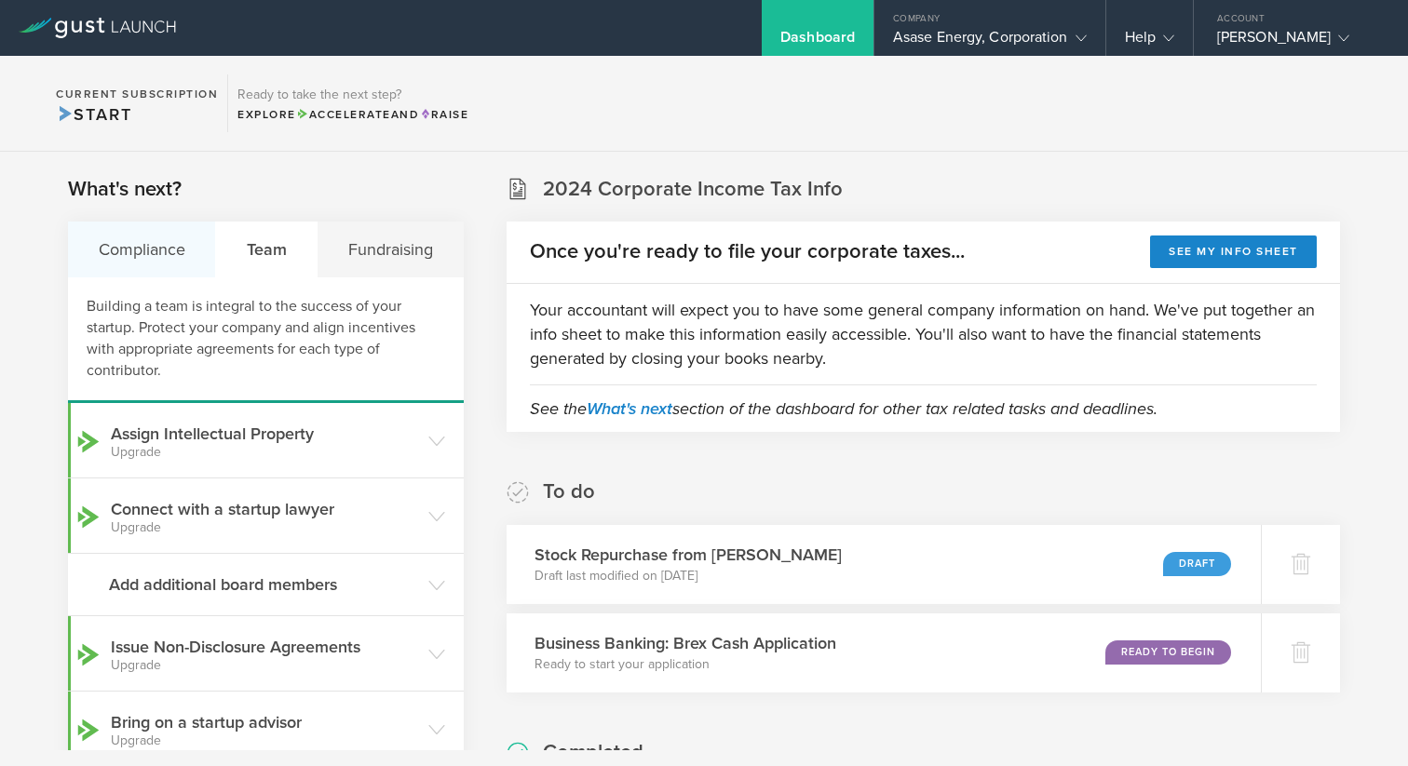
click at [153, 257] on div "Compliance" at bounding box center [142, 250] width 148 height 56
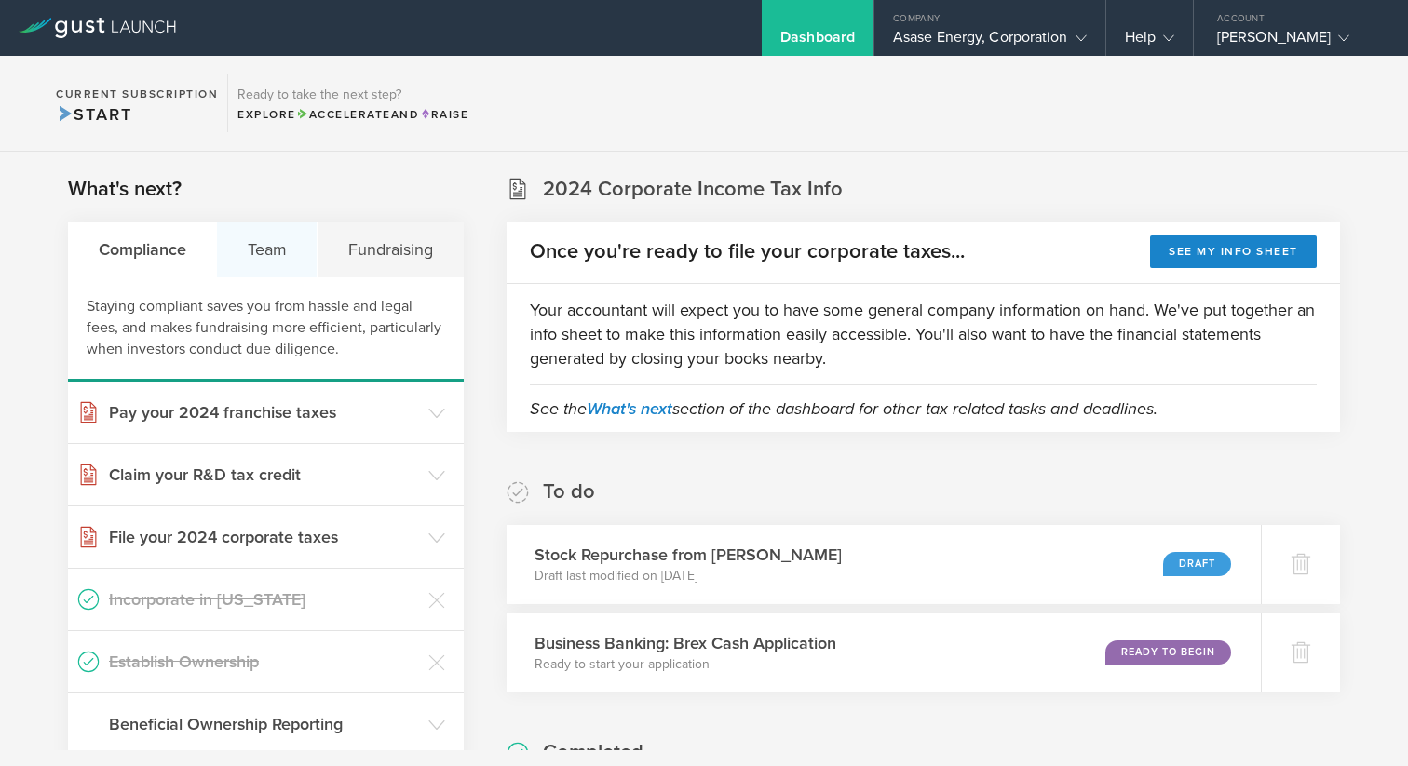
click at [268, 267] on div "Team" at bounding box center [267, 250] width 101 height 56
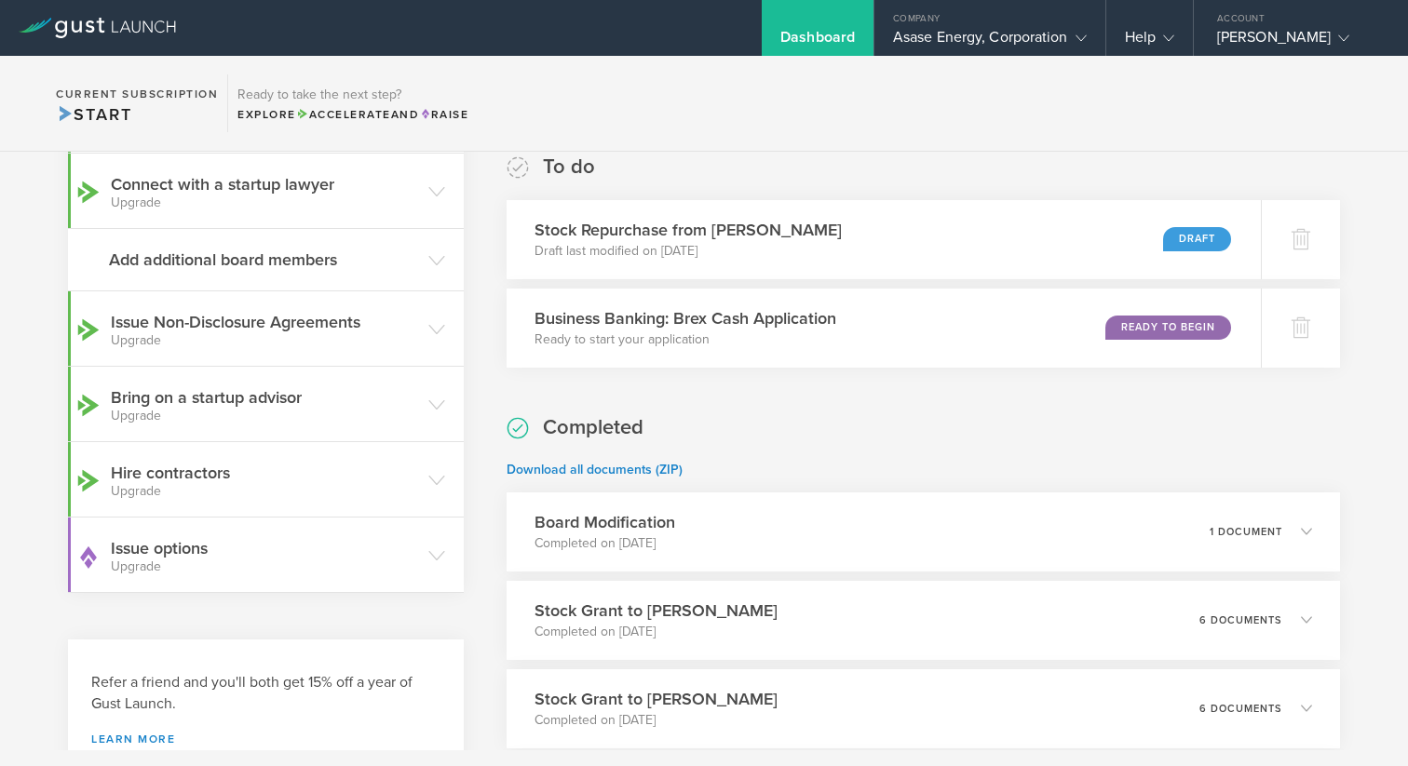
scroll to position [323, 0]
click at [1083, 37] on polyline at bounding box center [1081, 38] width 10 height 6
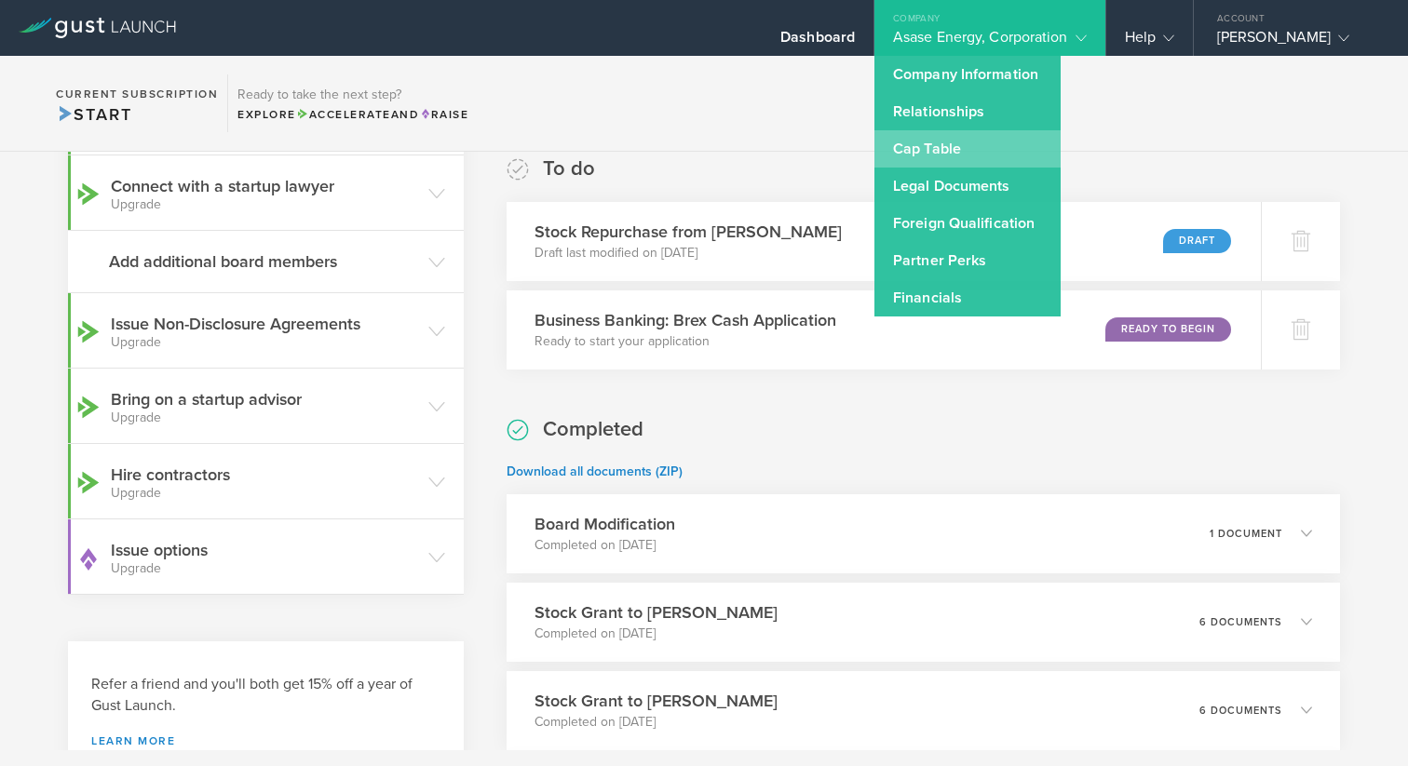
click at [936, 147] on link "Cap Table" at bounding box center [967, 148] width 186 height 37
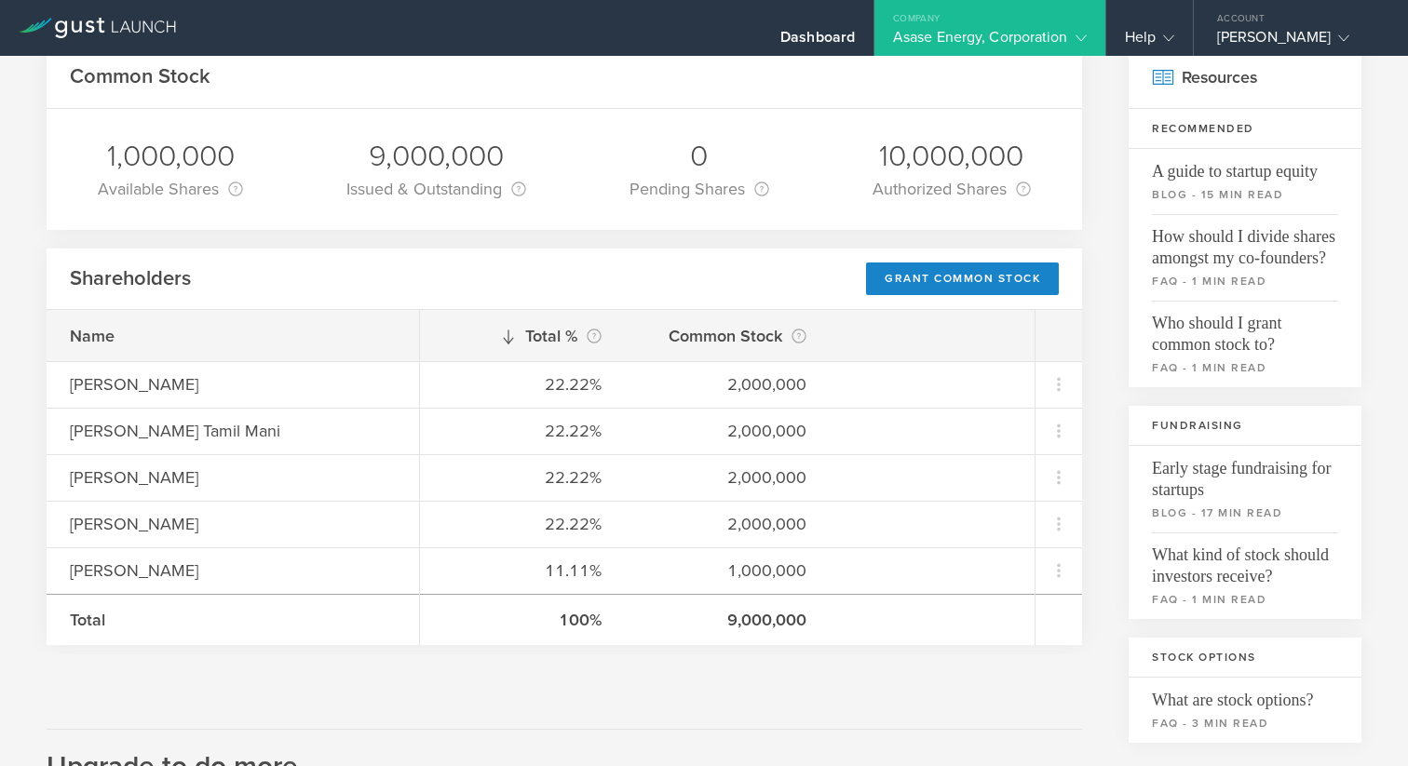
scroll to position [103, 0]
click at [986, 283] on div "Grant Common Stock" at bounding box center [962, 278] width 193 height 33
